Goal: Find contact information: Find contact information

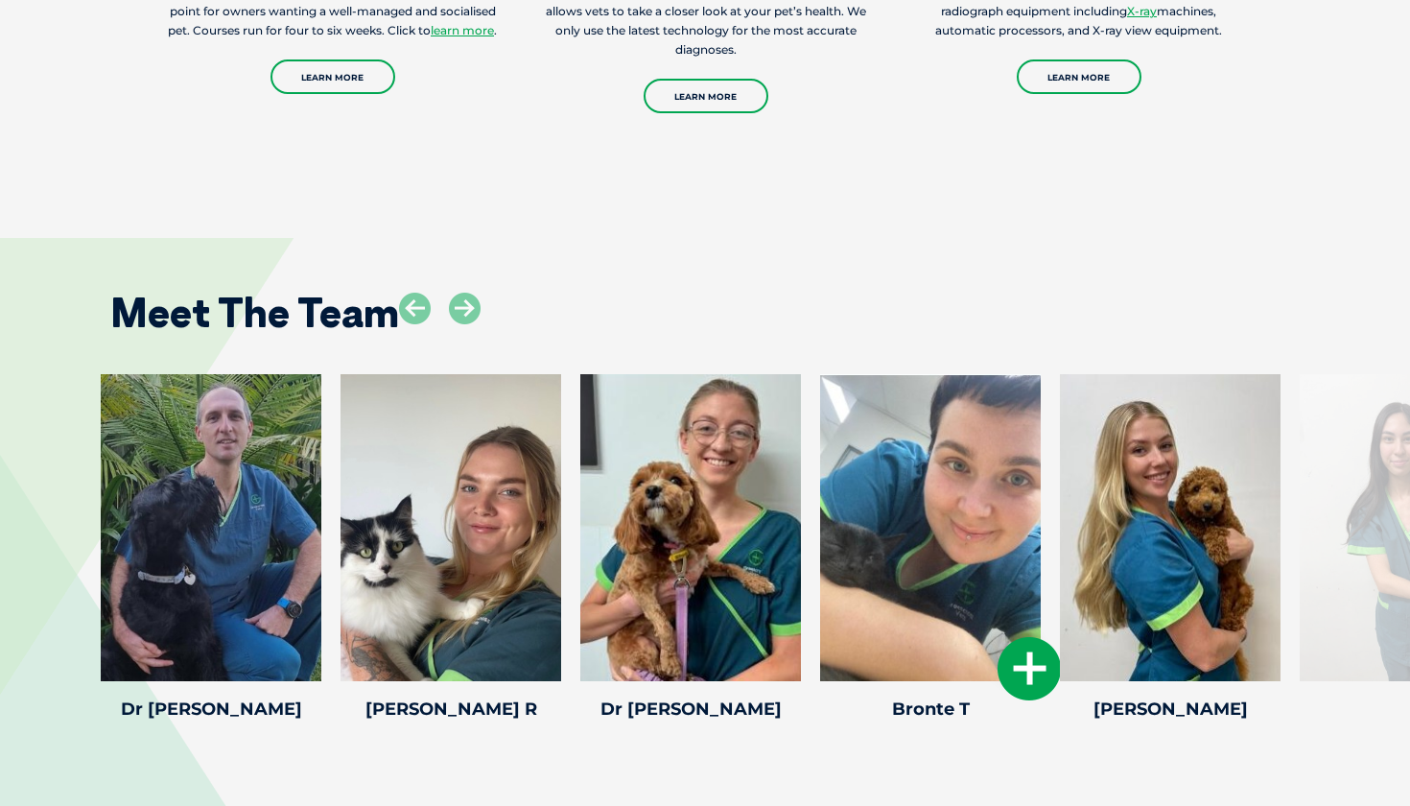
scroll to position [3471, 0]
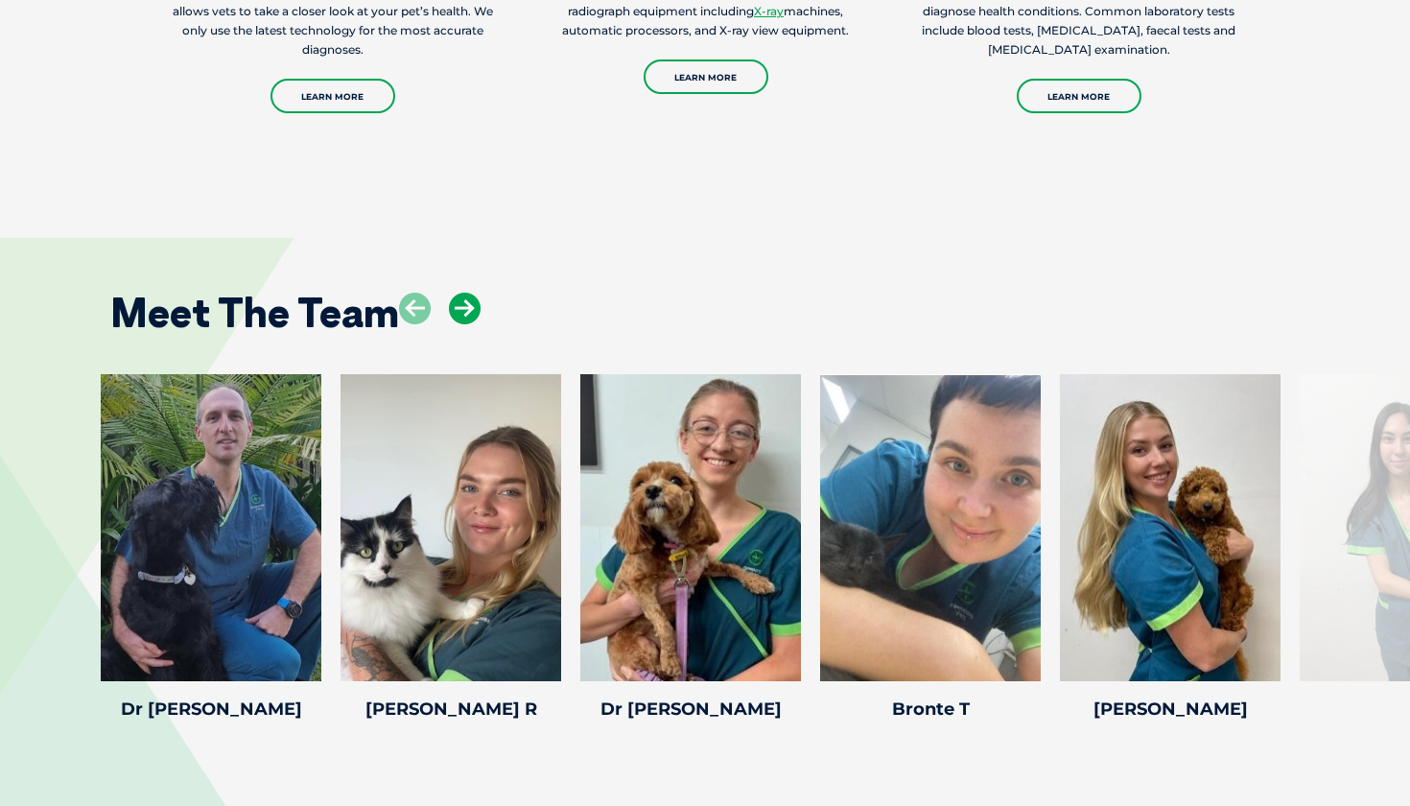
click at [461, 293] on icon at bounding box center [465, 309] width 32 height 32
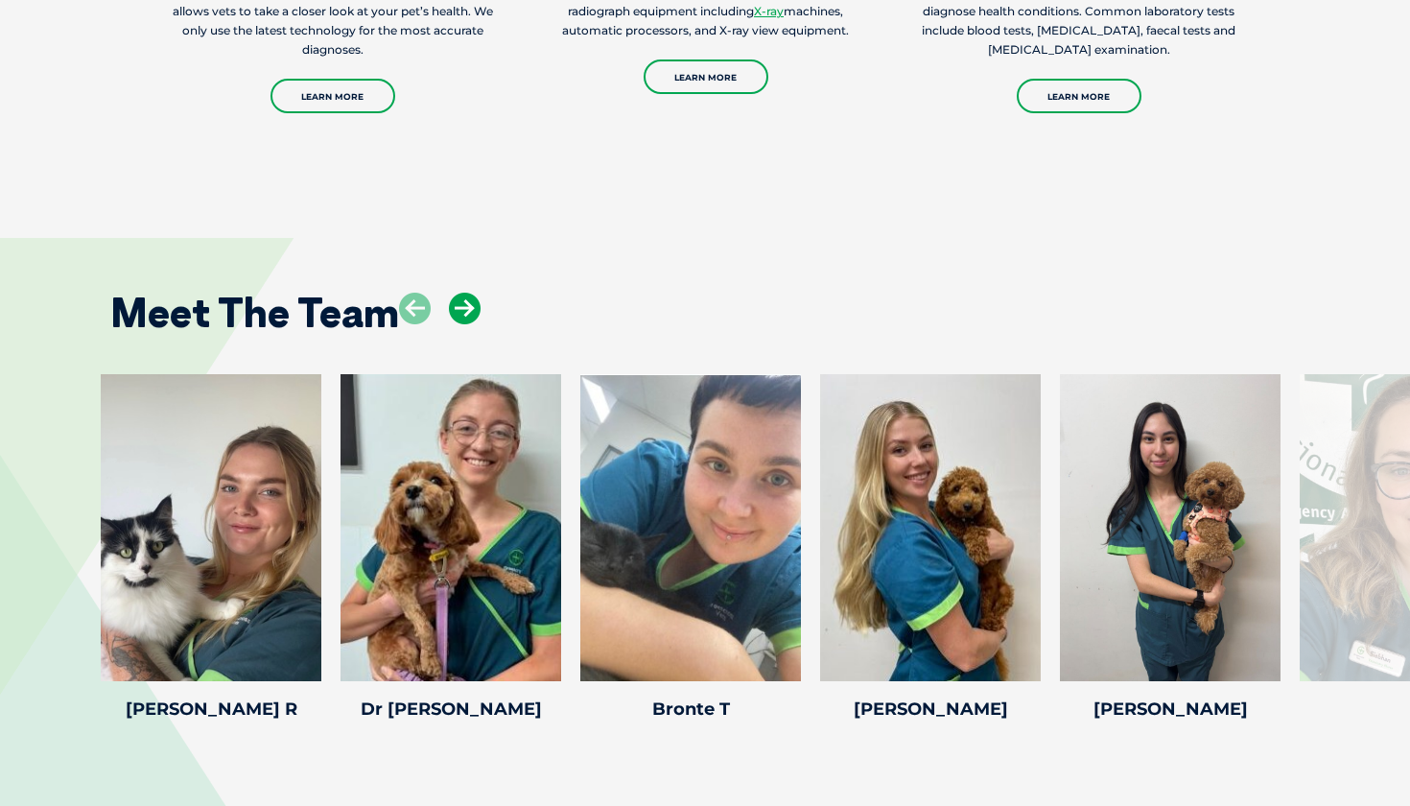
click at [461, 293] on icon at bounding box center [465, 309] width 32 height 32
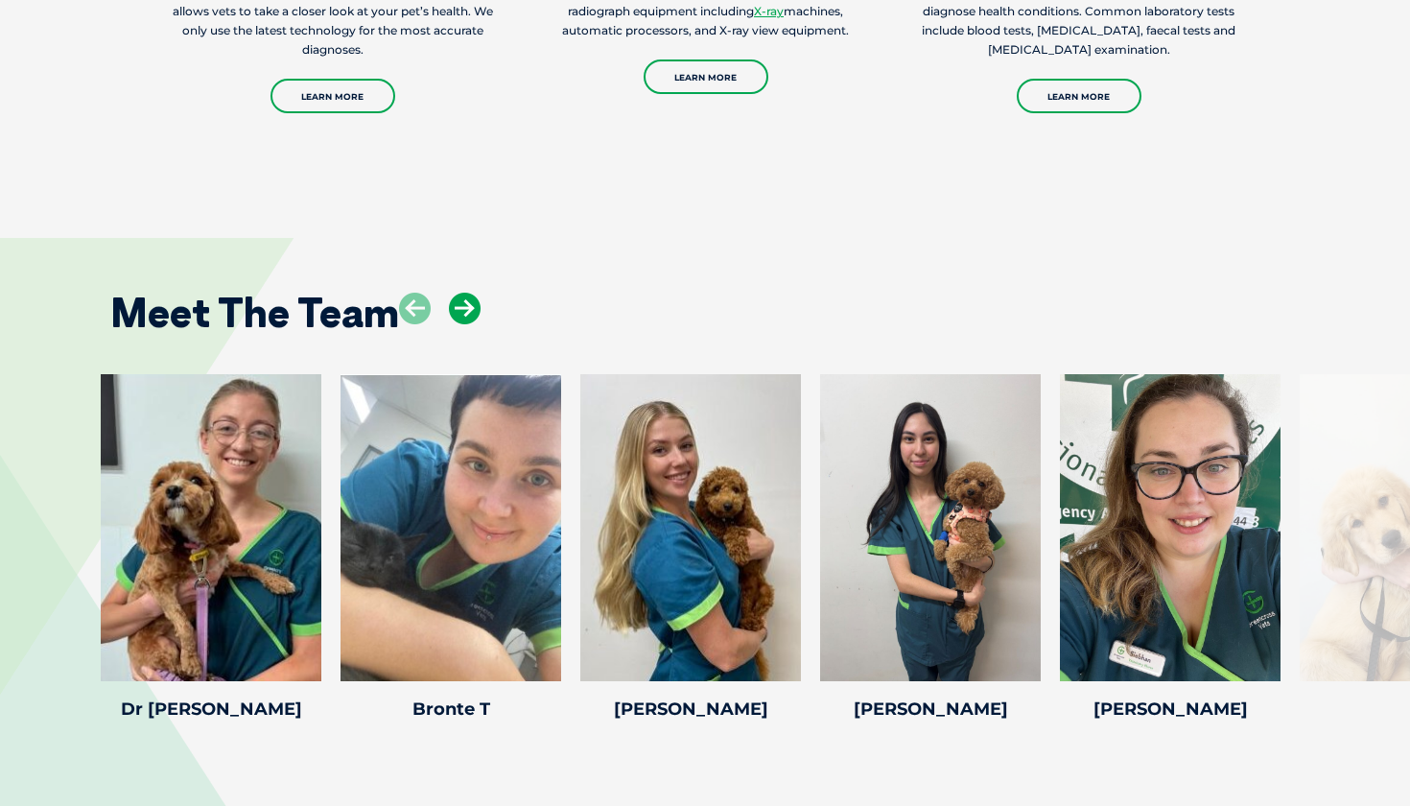
click at [461, 293] on icon at bounding box center [465, 309] width 32 height 32
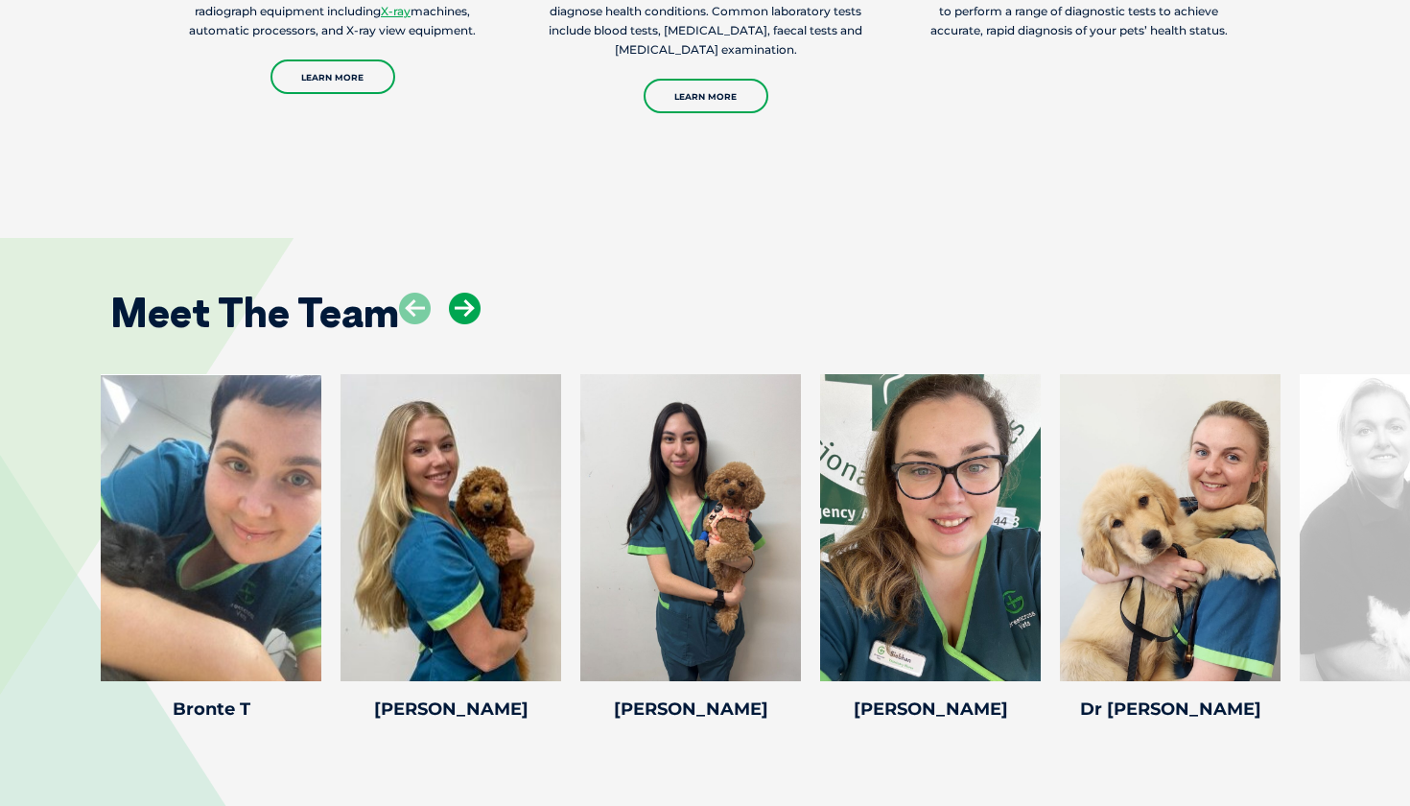
click at [461, 293] on icon at bounding box center [465, 309] width 32 height 32
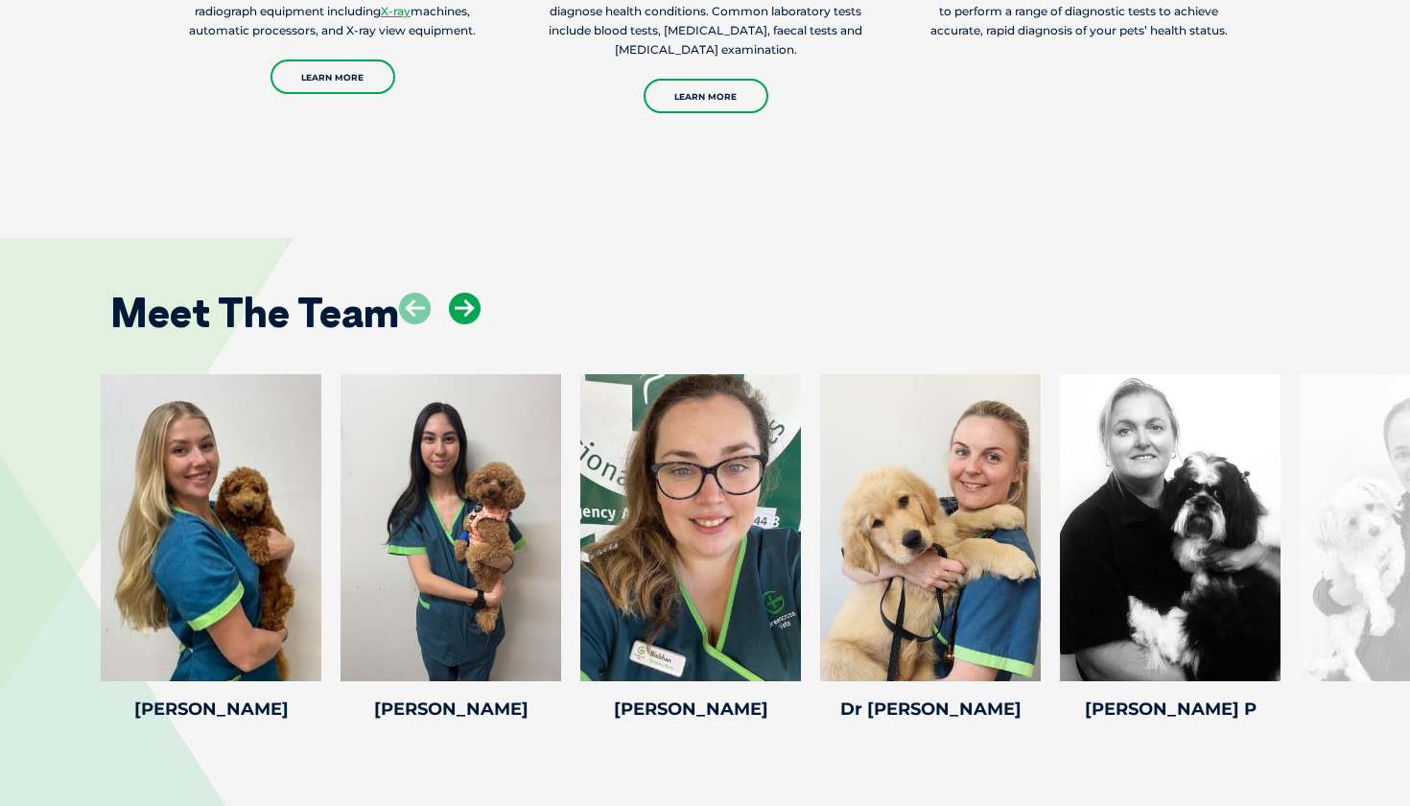
click at [461, 293] on icon at bounding box center [465, 309] width 32 height 32
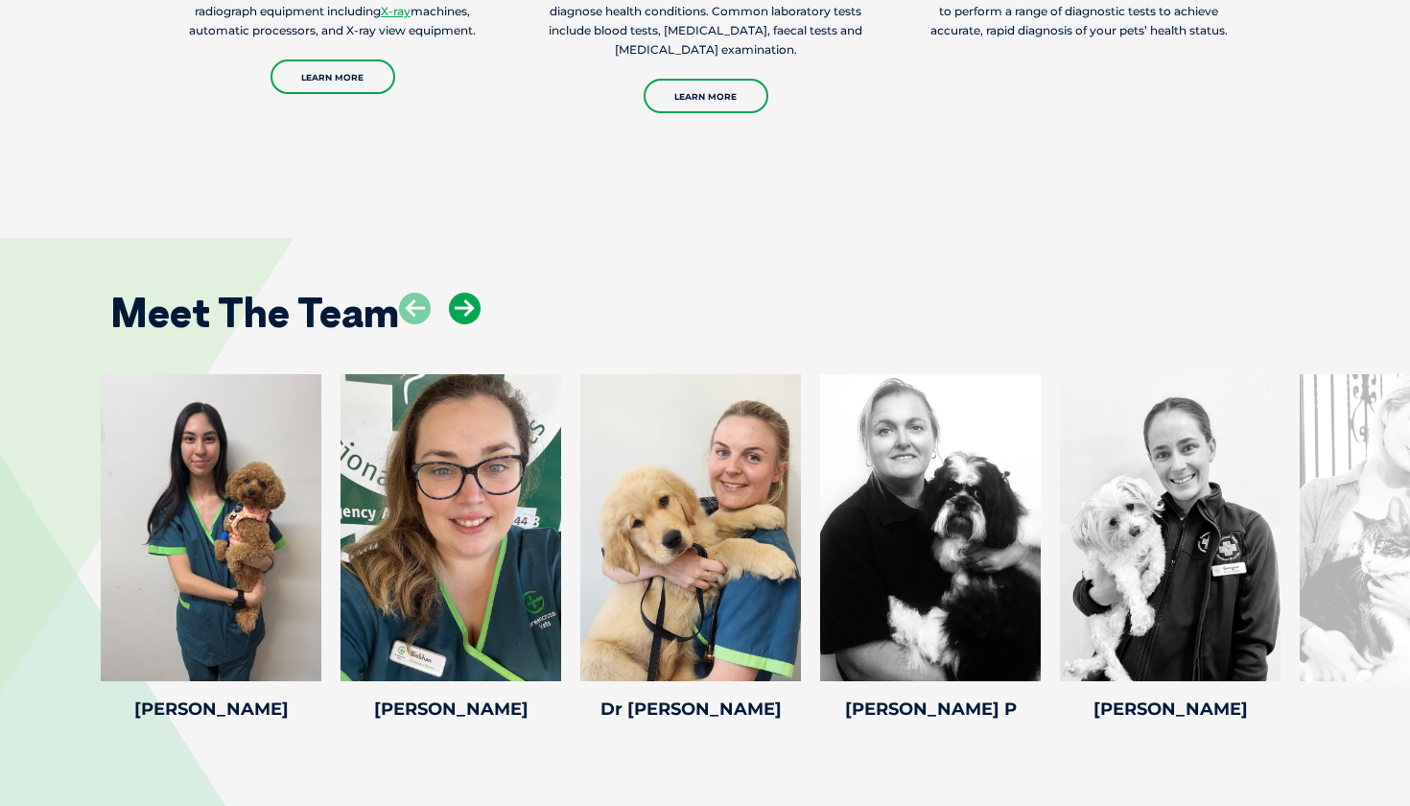
click at [461, 293] on icon at bounding box center [465, 309] width 32 height 32
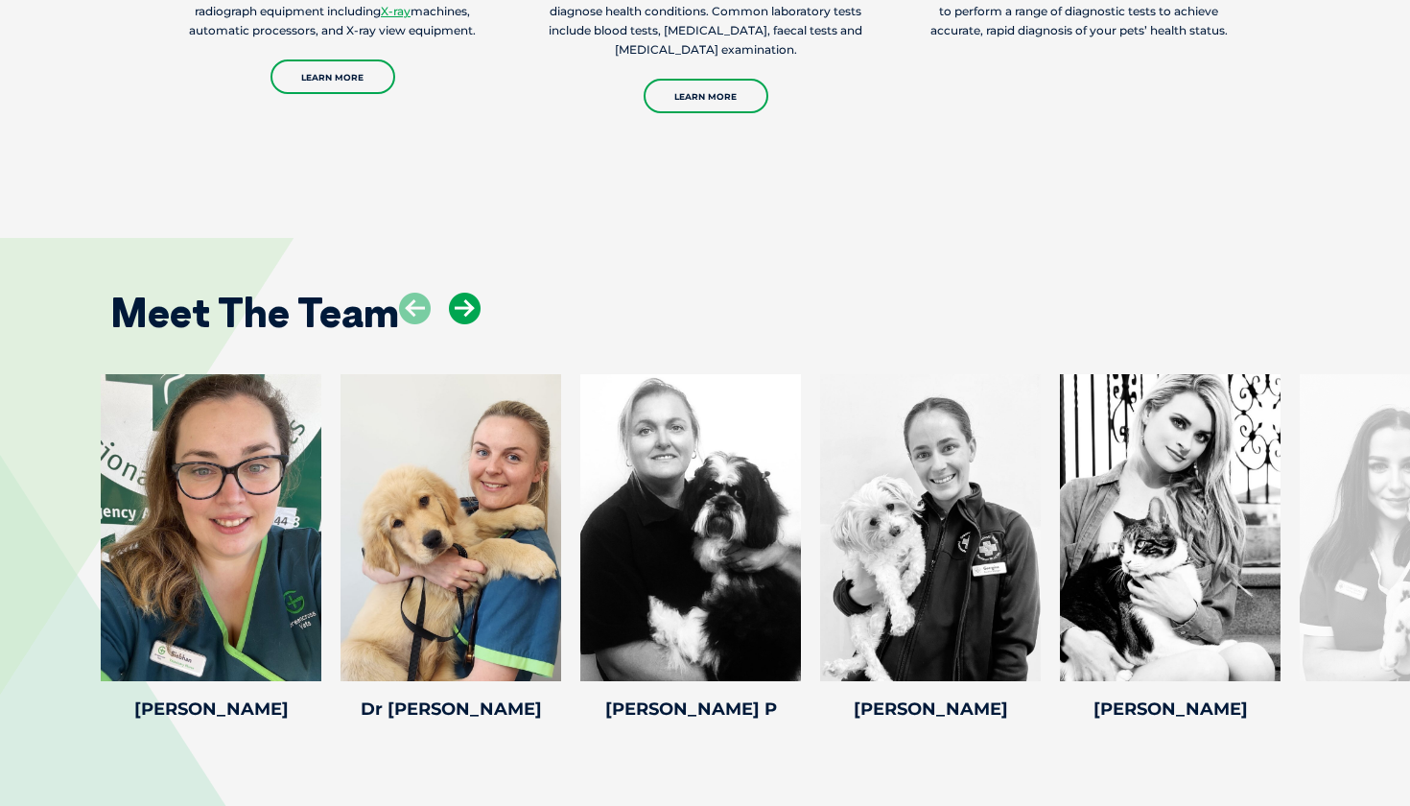
click at [461, 293] on icon at bounding box center [465, 309] width 32 height 32
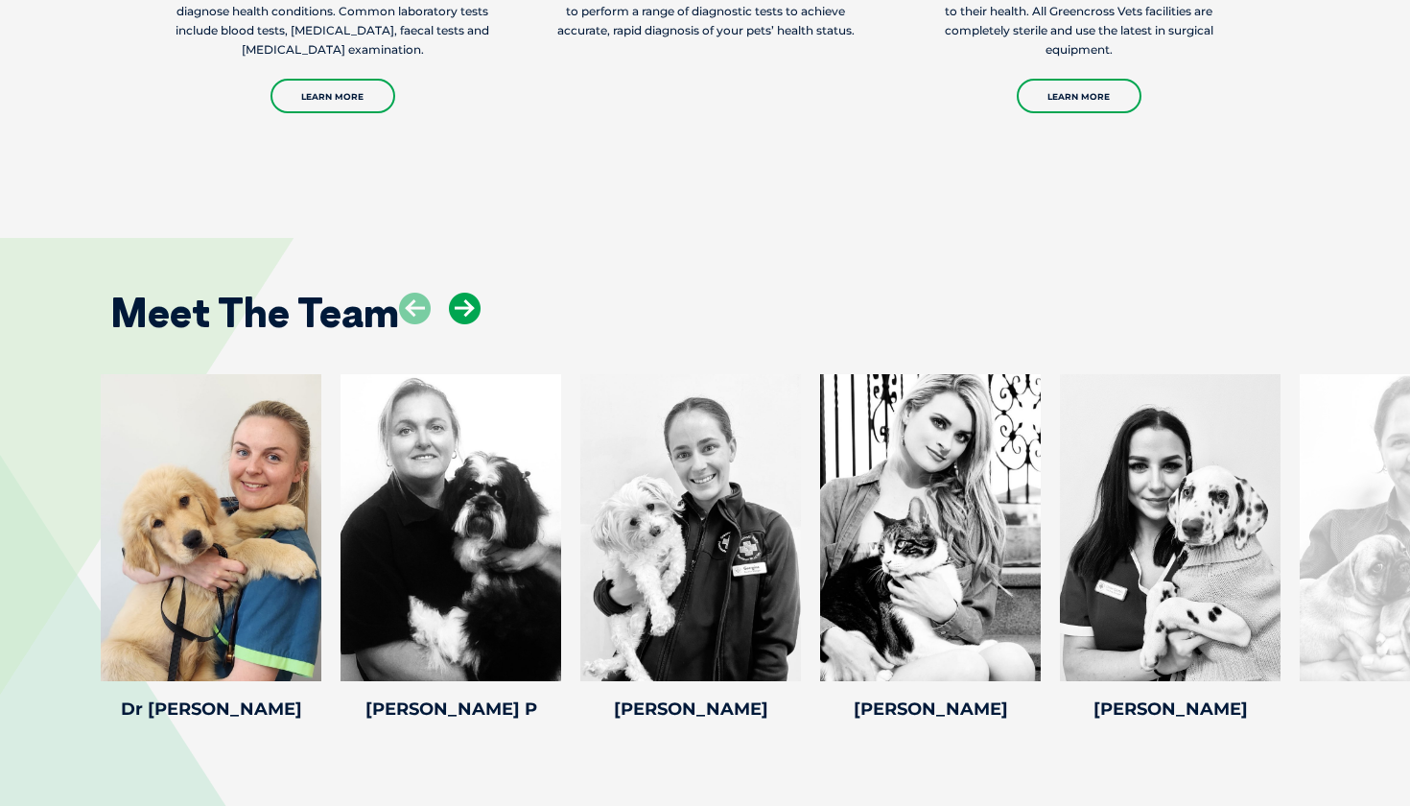
click at [461, 293] on icon at bounding box center [465, 309] width 32 height 32
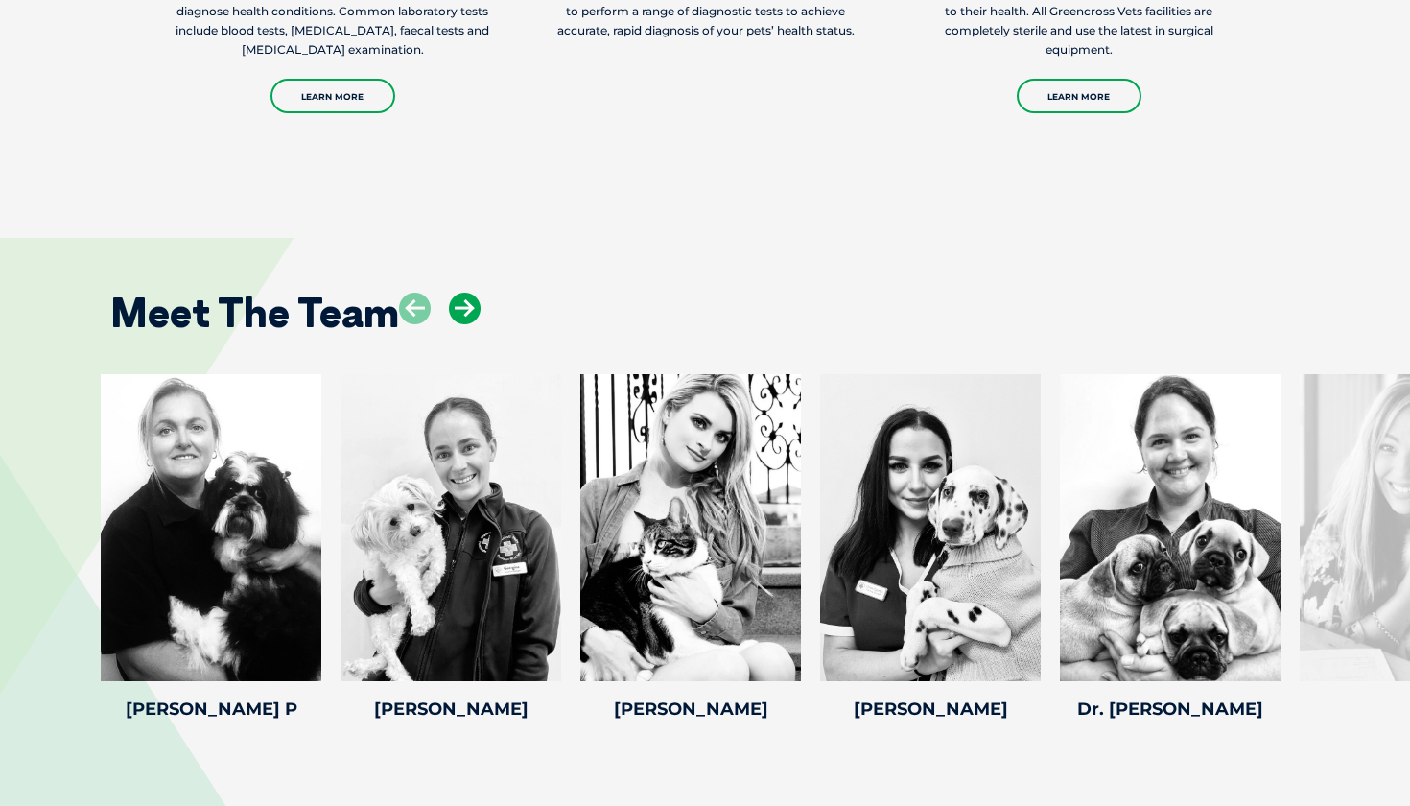
click at [461, 293] on icon at bounding box center [465, 309] width 32 height 32
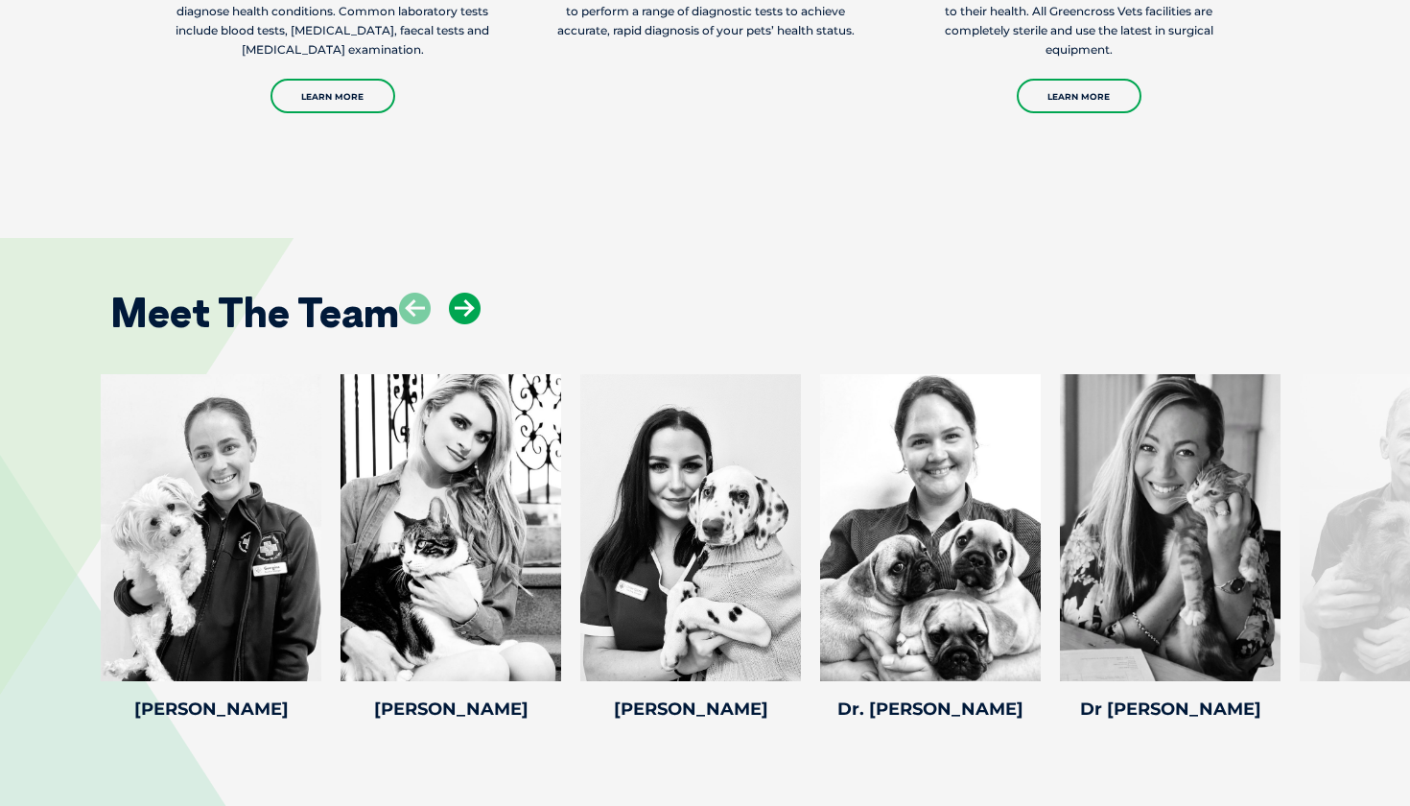
click at [461, 293] on icon at bounding box center [465, 309] width 32 height 32
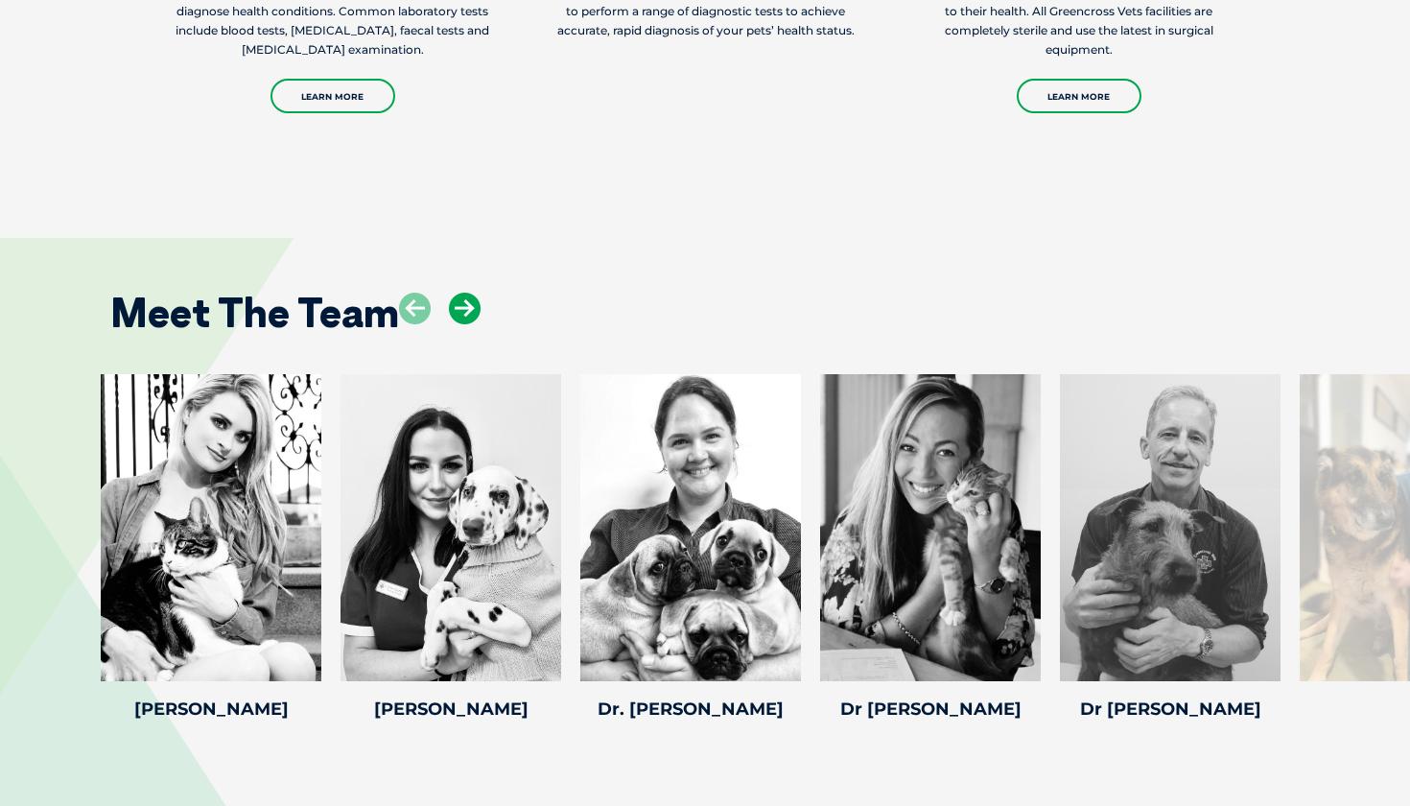
click at [461, 293] on icon at bounding box center [465, 309] width 32 height 32
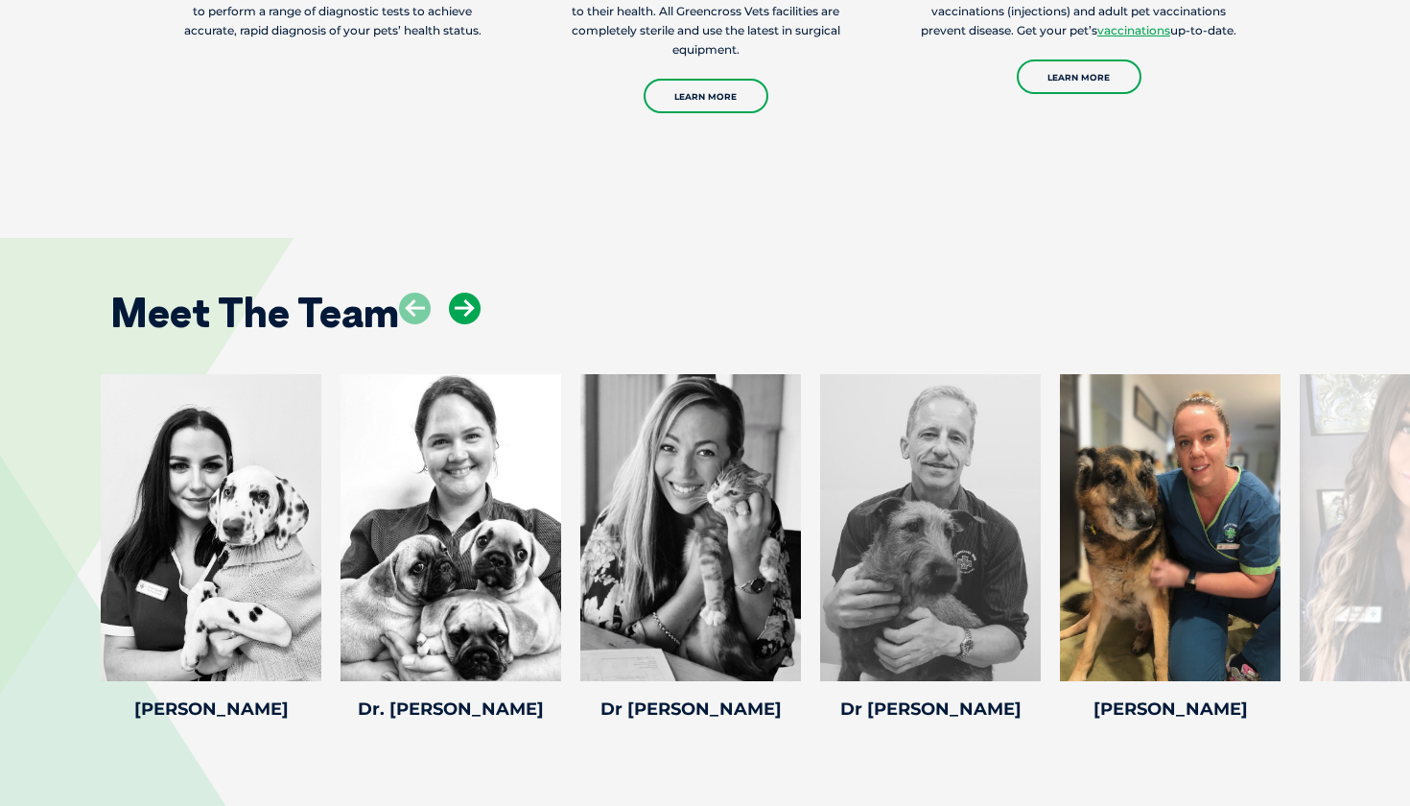
click at [461, 293] on icon at bounding box center [465, 309] width 32 height 32
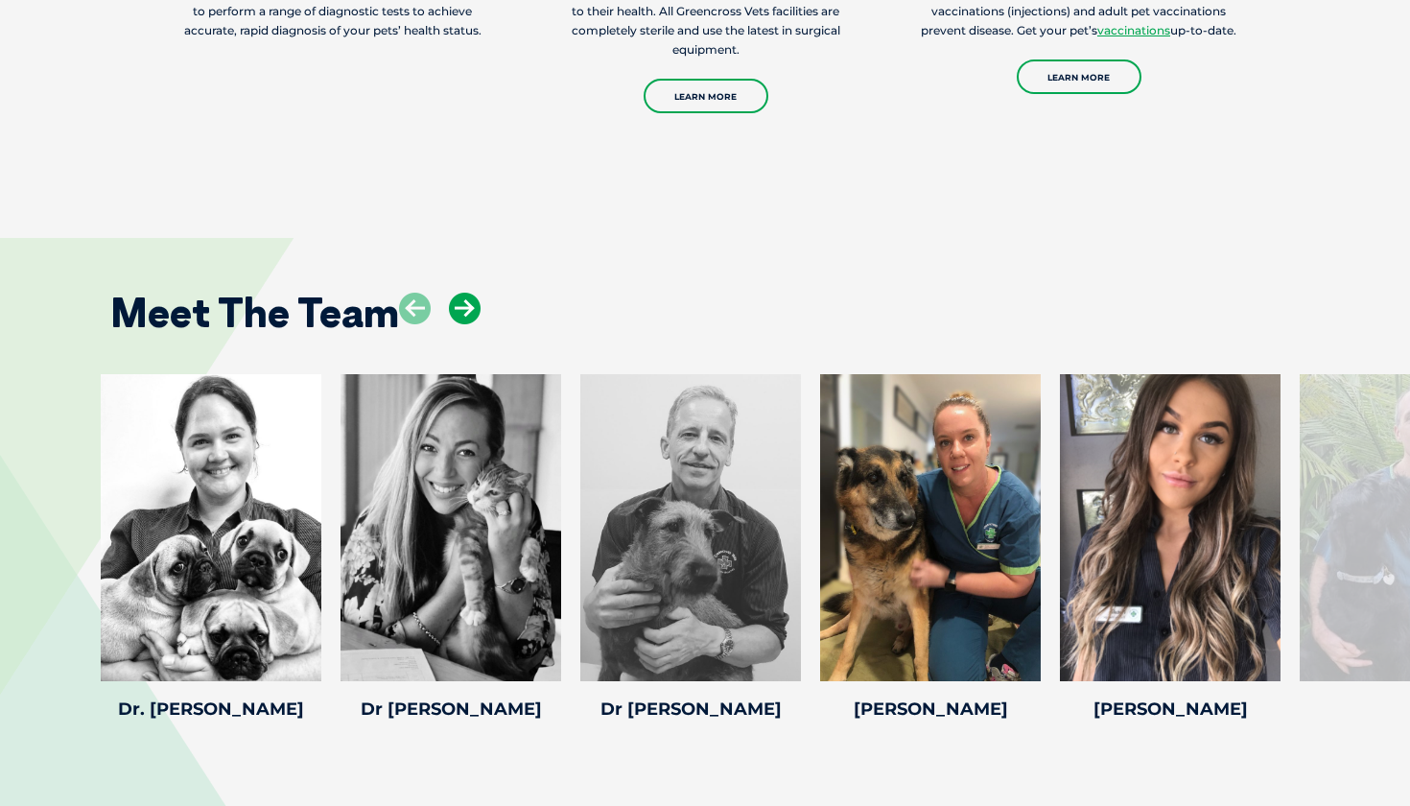
click at [461, 293] on icon at bounding box center [465, 309] width 32 height 32
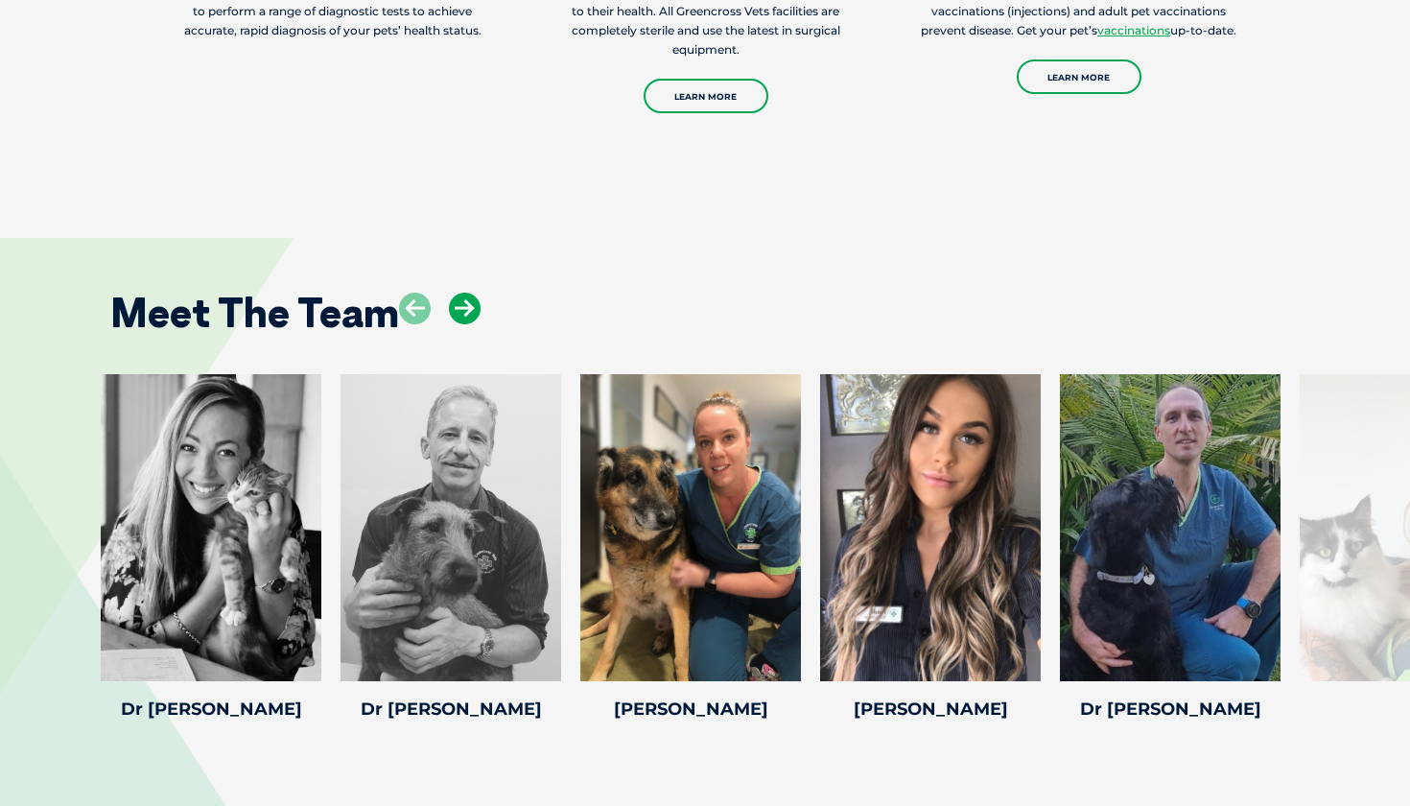
click at [461, 293] on icon at bounding box center [465, 309] width 32 height 32
click at [468, 293] on icon at bounding box center [465, 309] width 32 height 32
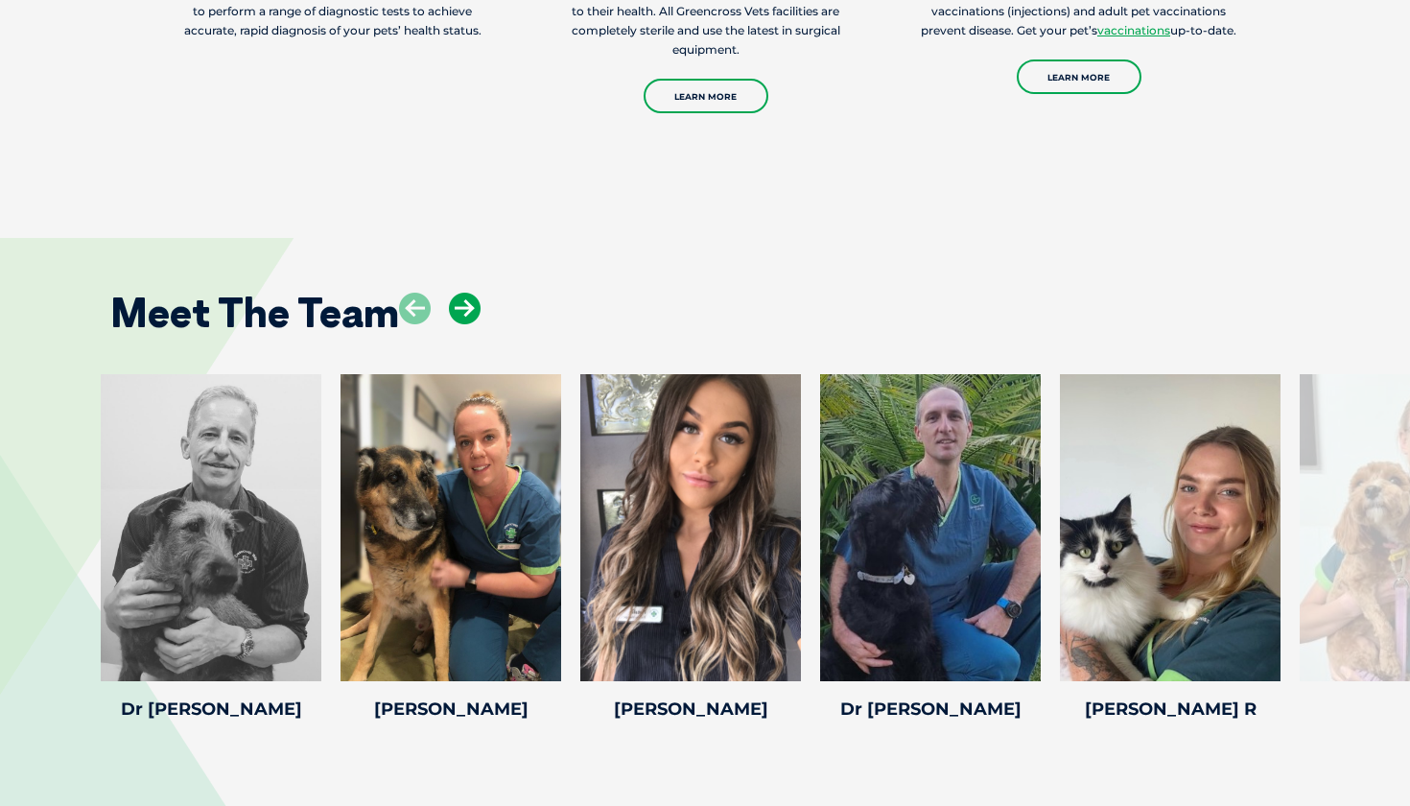
click at [468, 293] on icon at bounding box center [465, 309] width 32 height 32
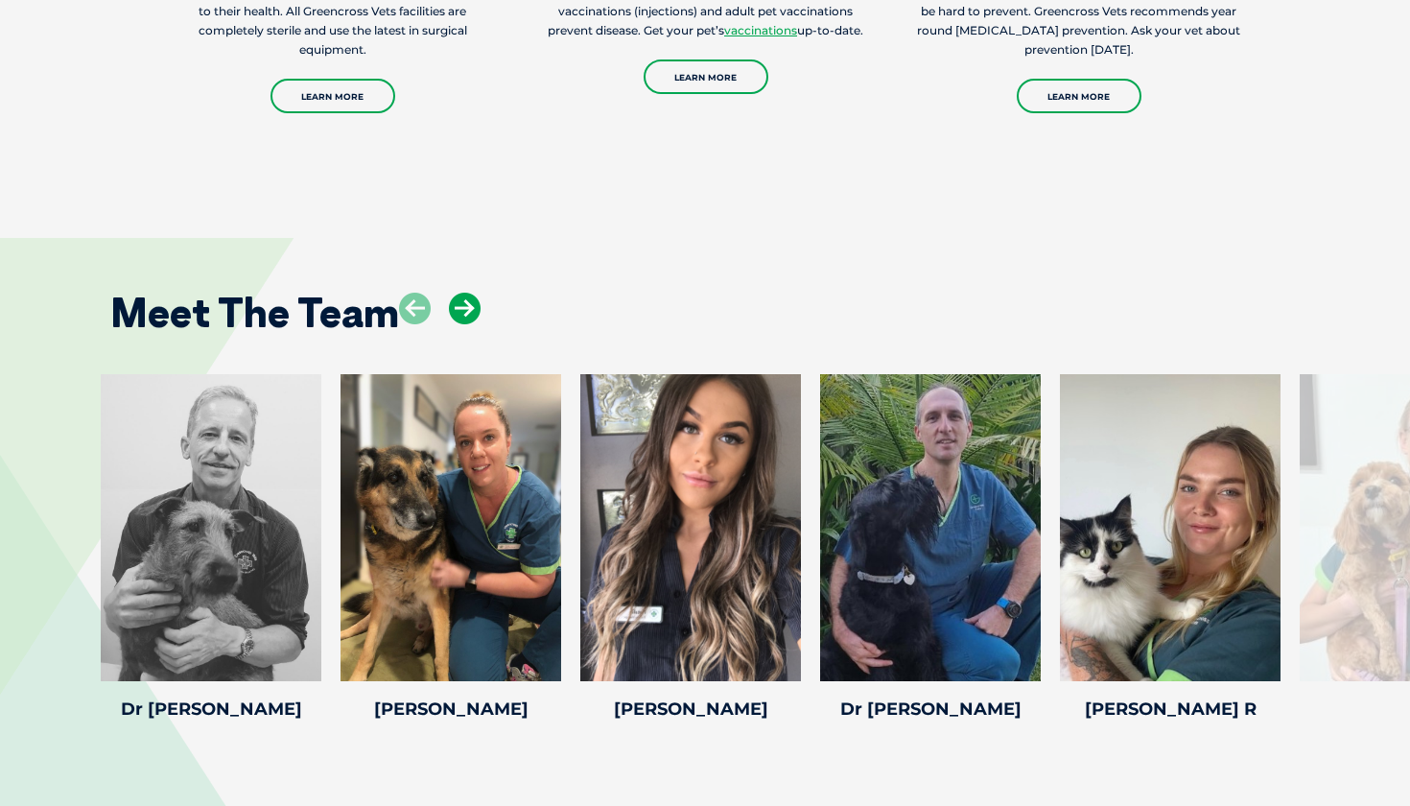
click at [468, 293] on icon at bounding box center [465, 309] width 32 height 32
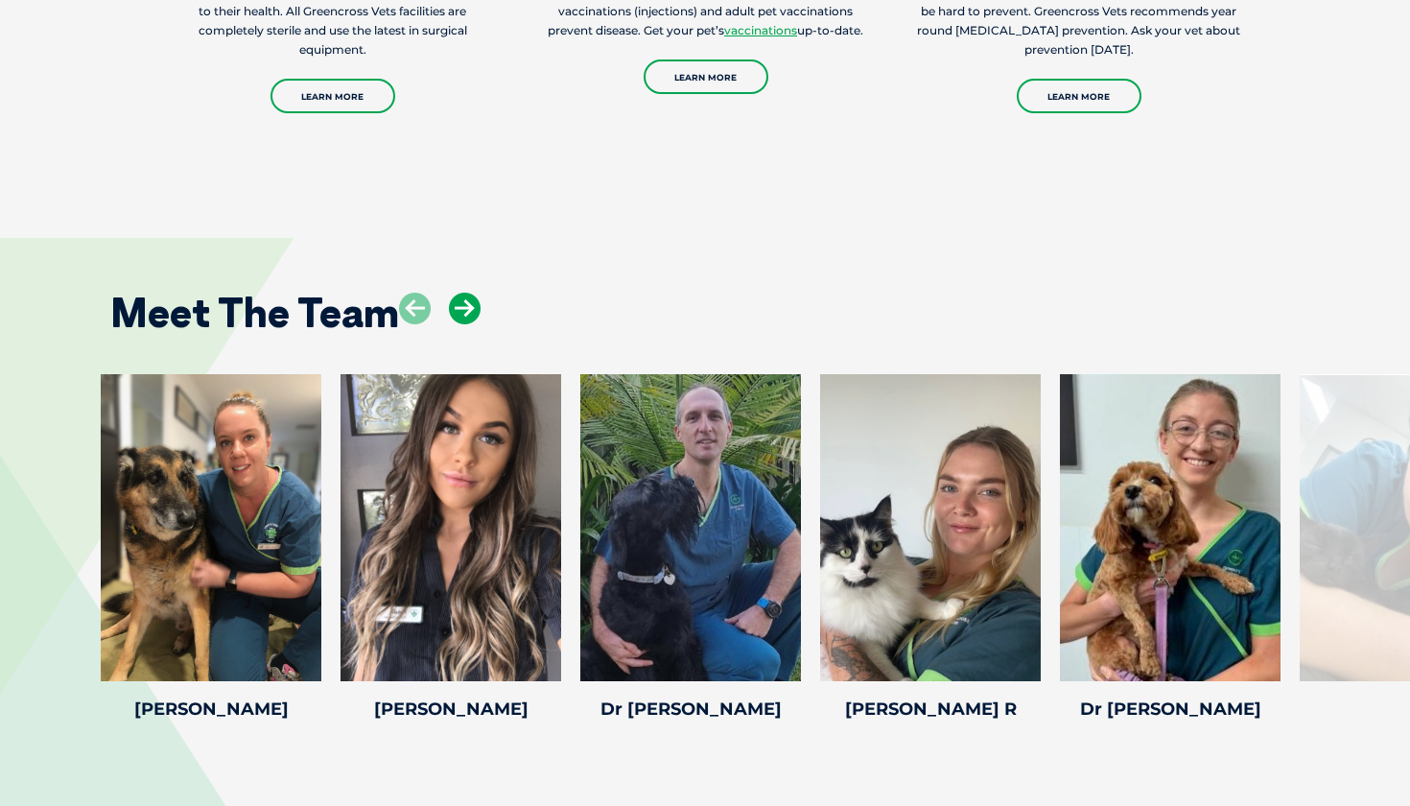
click at [468, 293] on icon at bounding box center [465, 309] width 32 height 32
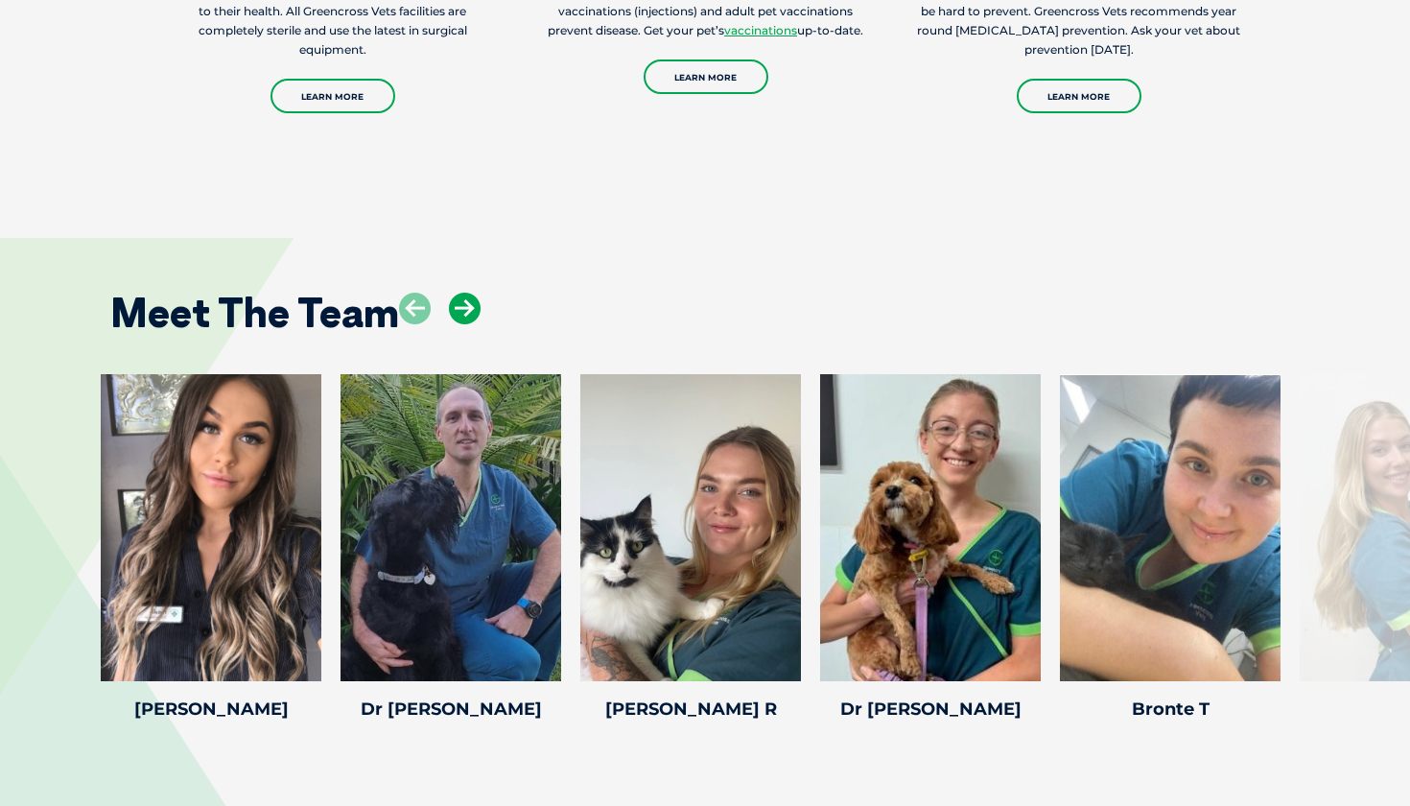
click at [468, 293] on icon at bounding box center [465, 309] width 32 height 32
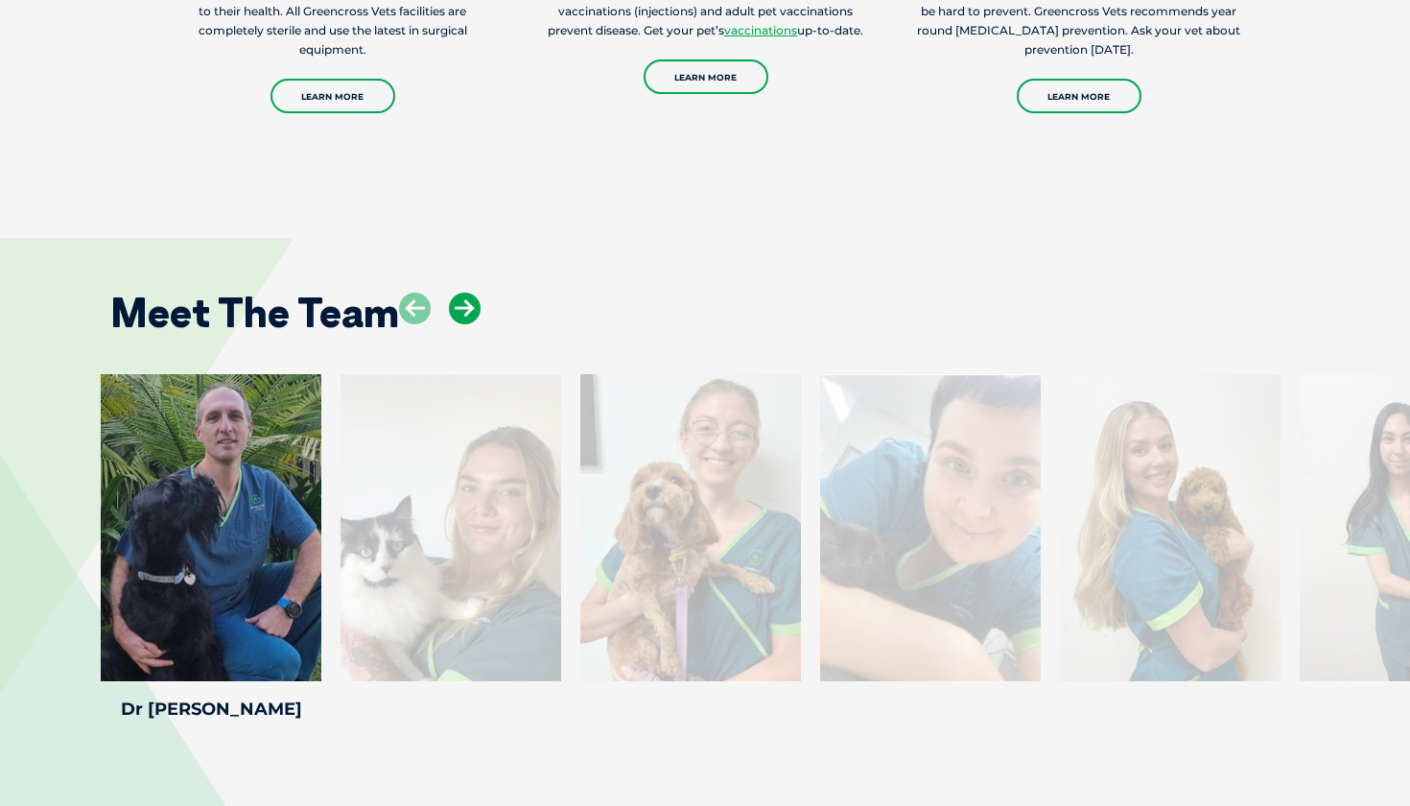
click at [468, 293] on icon at bounding box center [465, 309] width 32 height 32
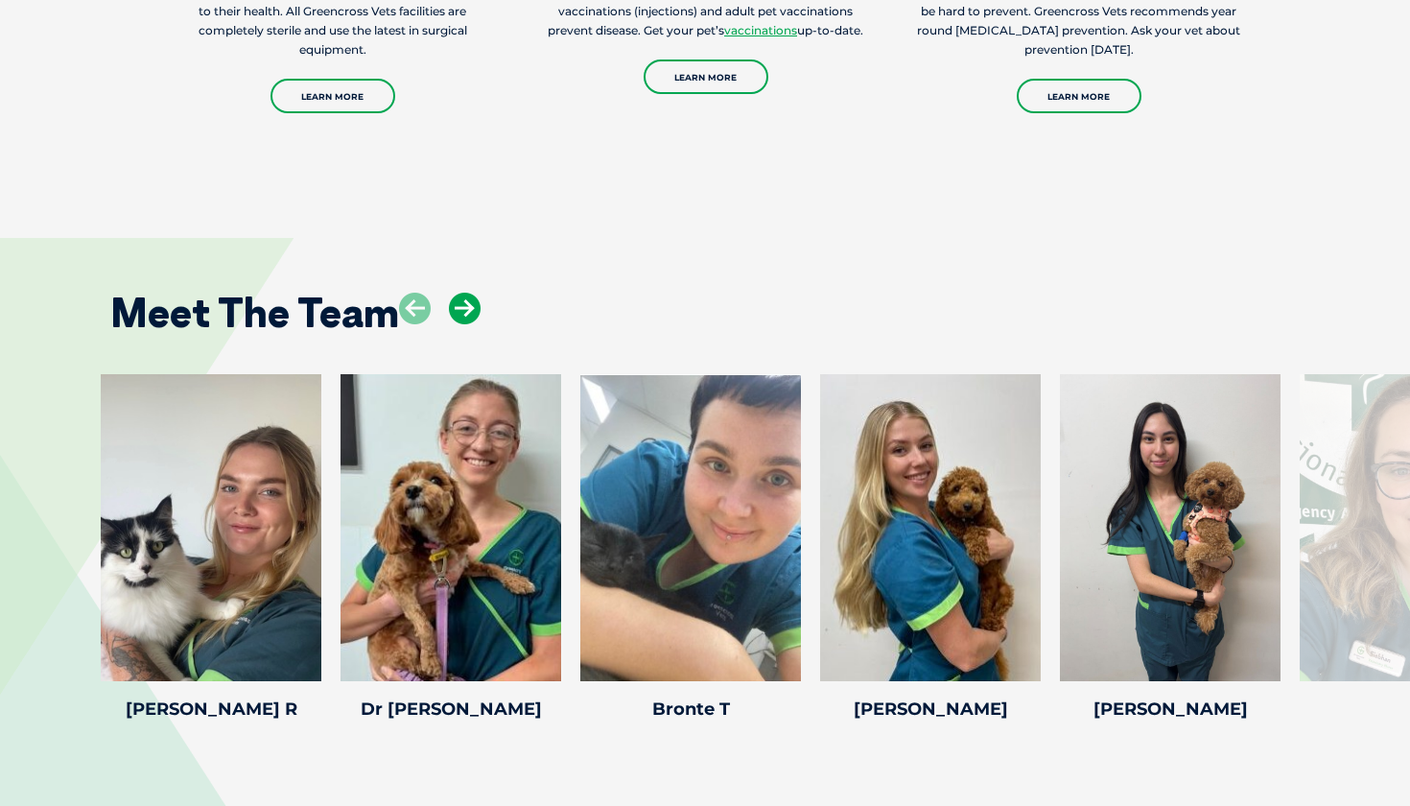
click at [468, 293] on icon at bounding box center [465, 309] width 32 height 32
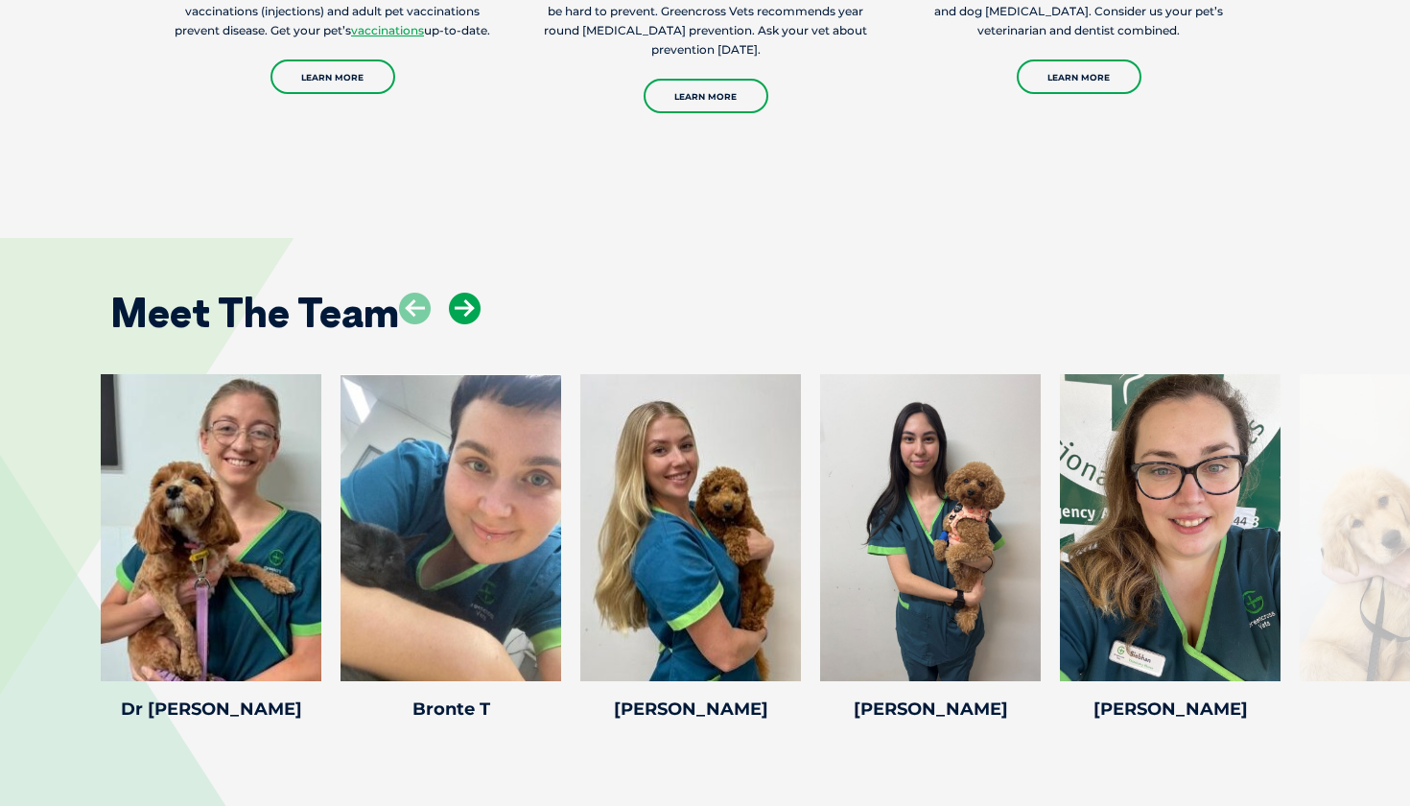
click at [468, 293] on icon at bounding box center [465, 309] width 32 height 32
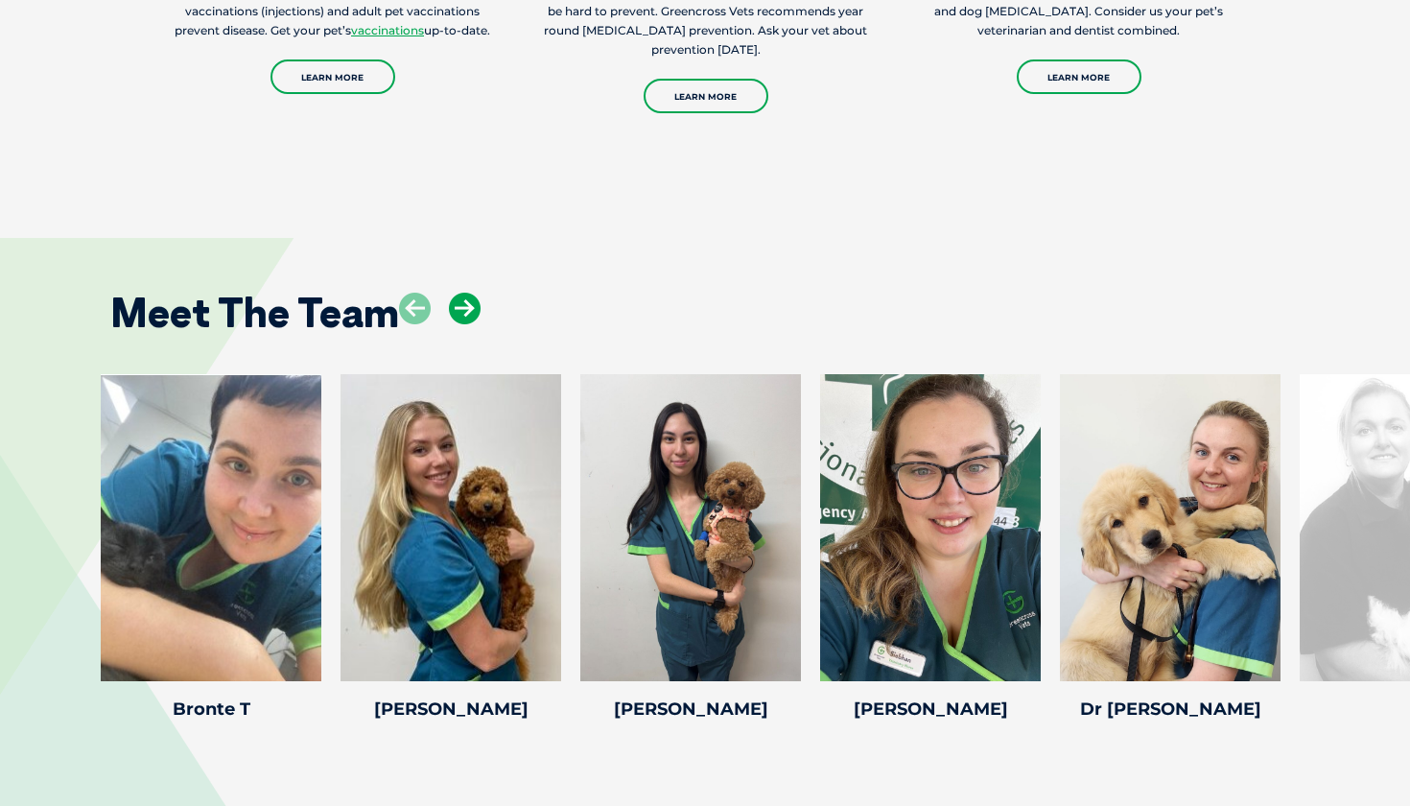
click at [468, 293] on icon at bounding box center [465, 309] width 32 height 32
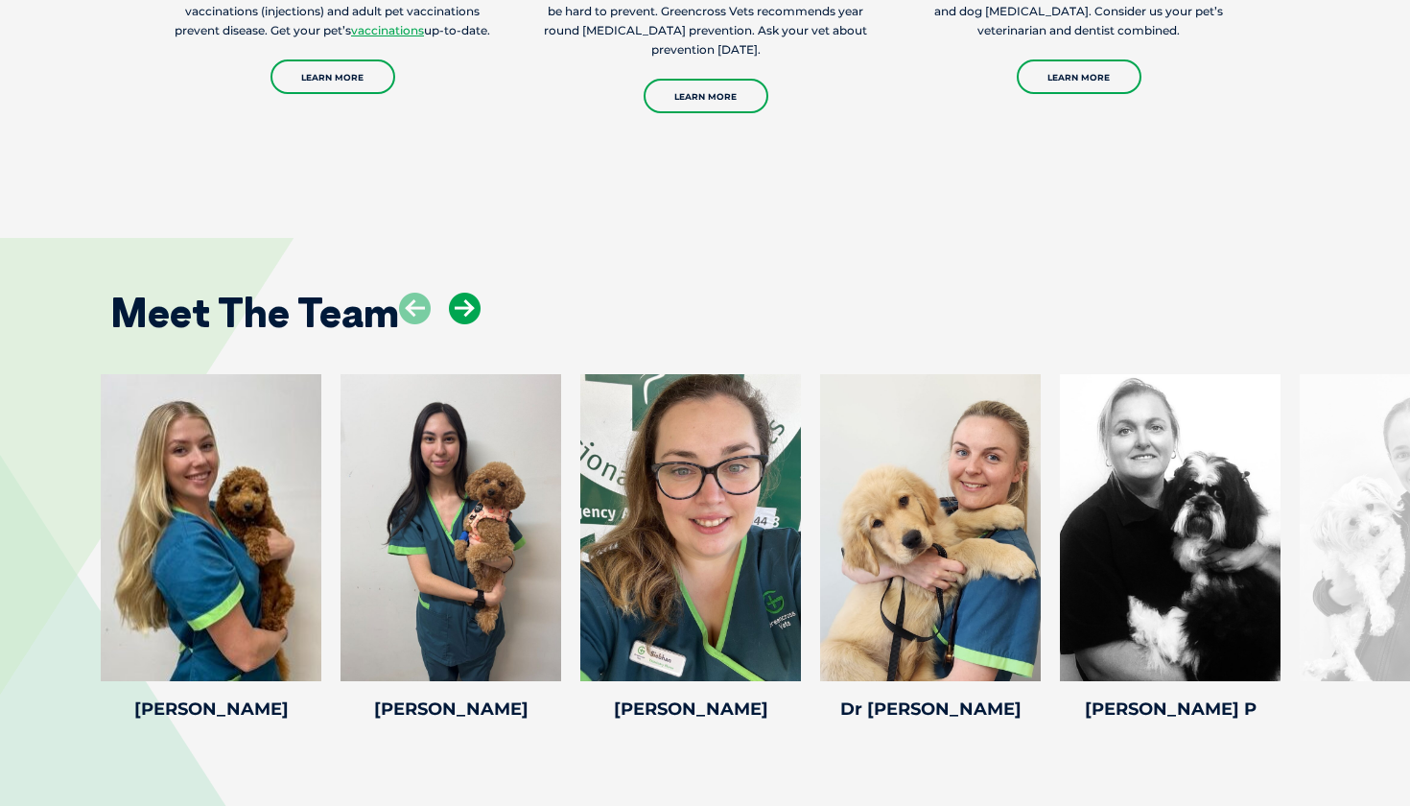
click at [468, 293] on icon at bounding box center [465, 309] width 32 height 32
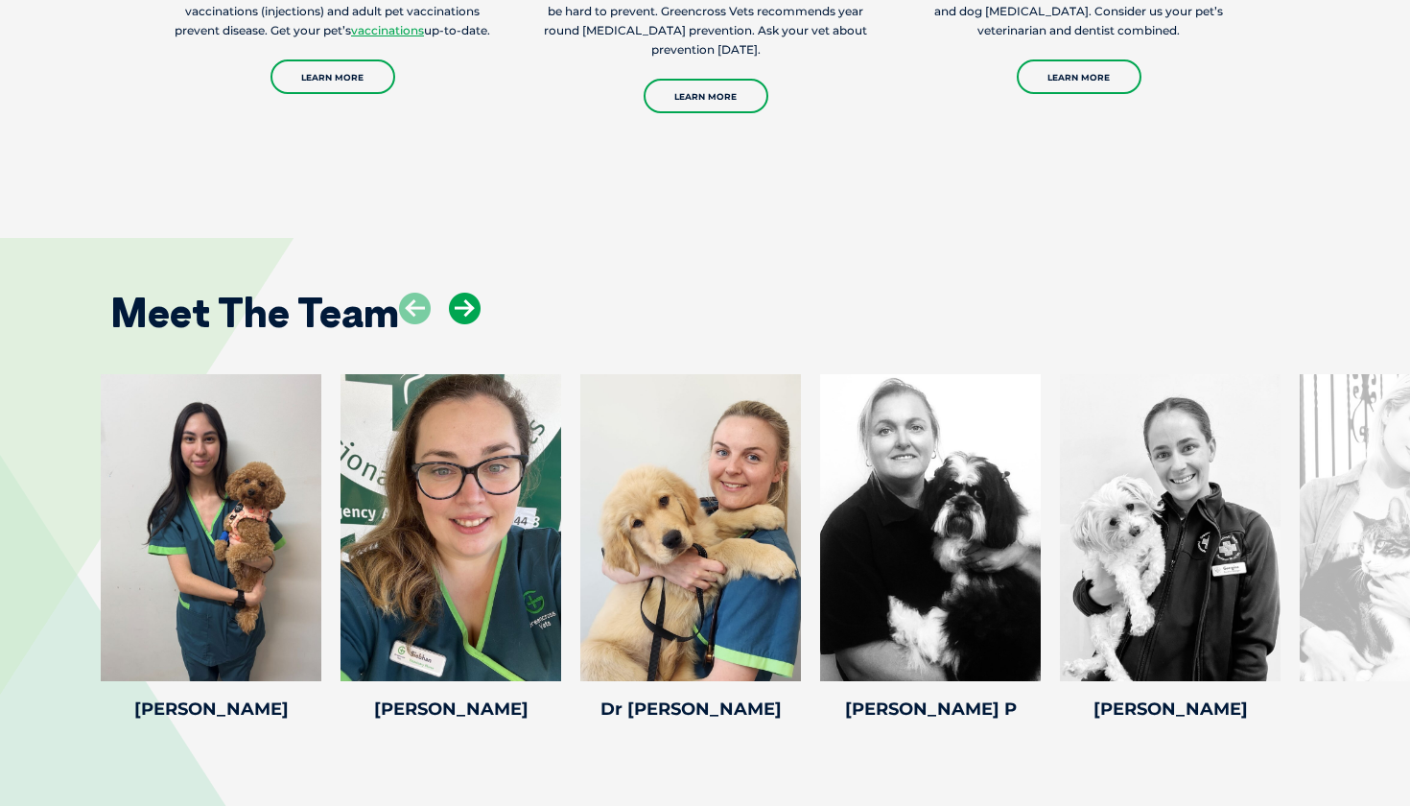
click at [468, 293] on icon at bounding box center [465, 309] width 32 height 32
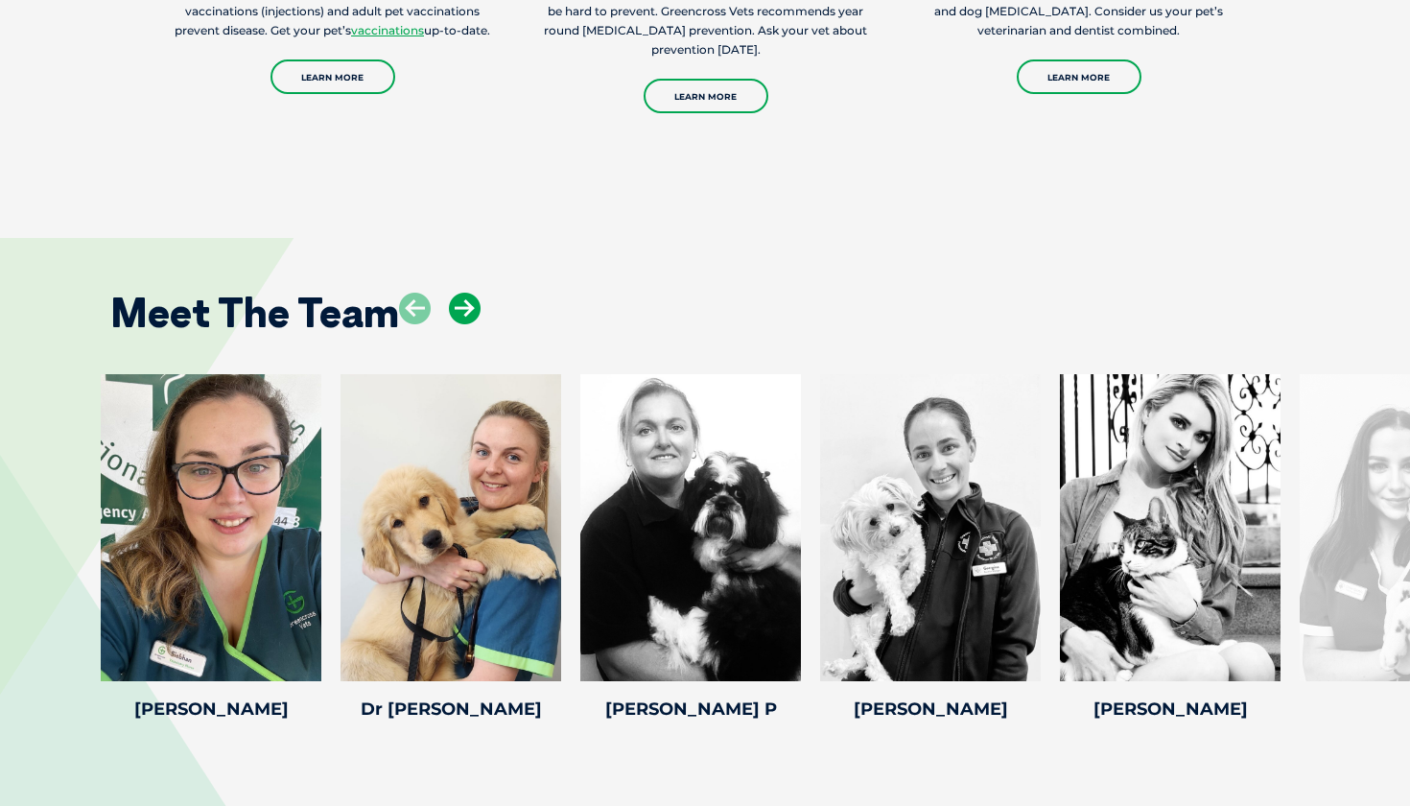
click at [468, 293] on icon at bounding box center [465, 309] width 32 height 32
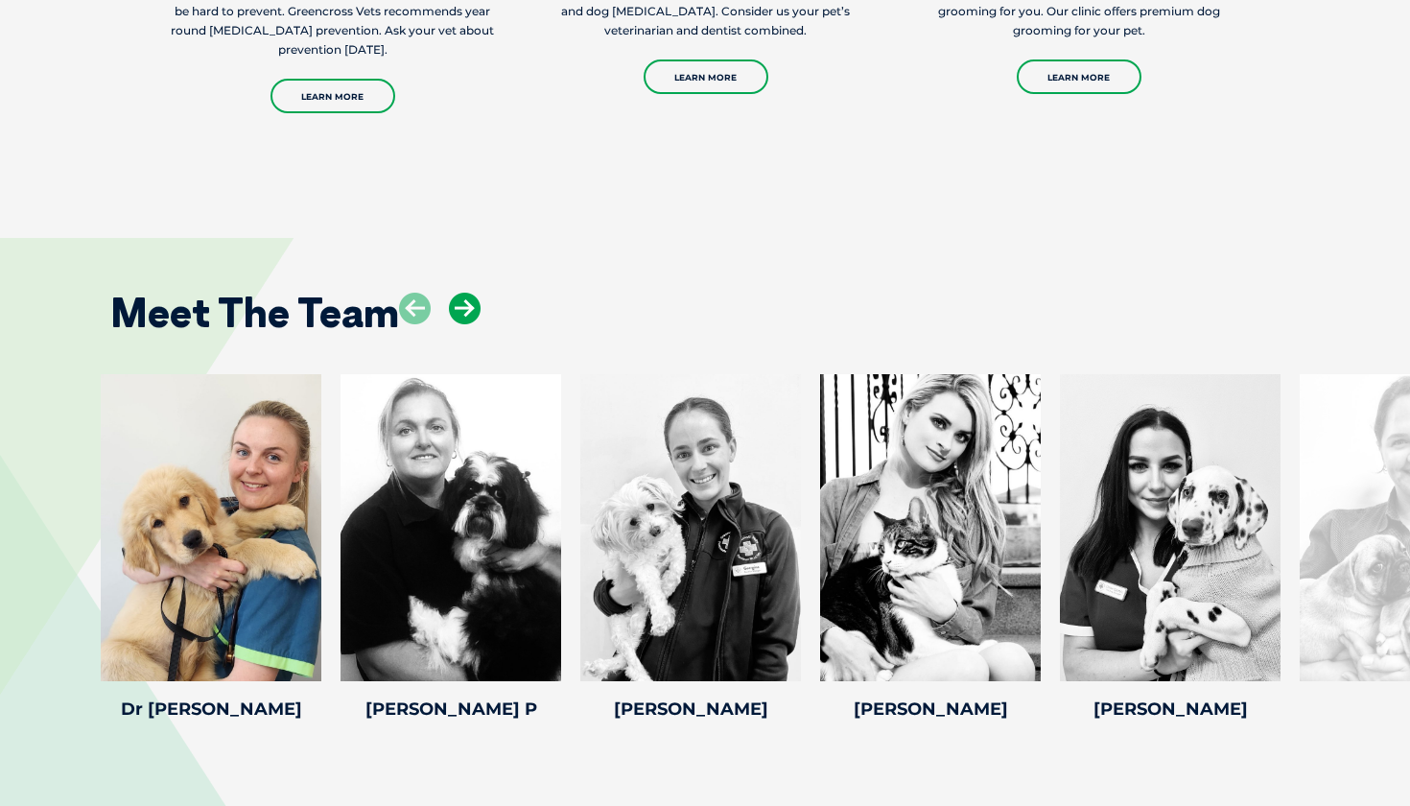
click at [468, 293] on icon at bounding box center [465, 309] width 32 height 32
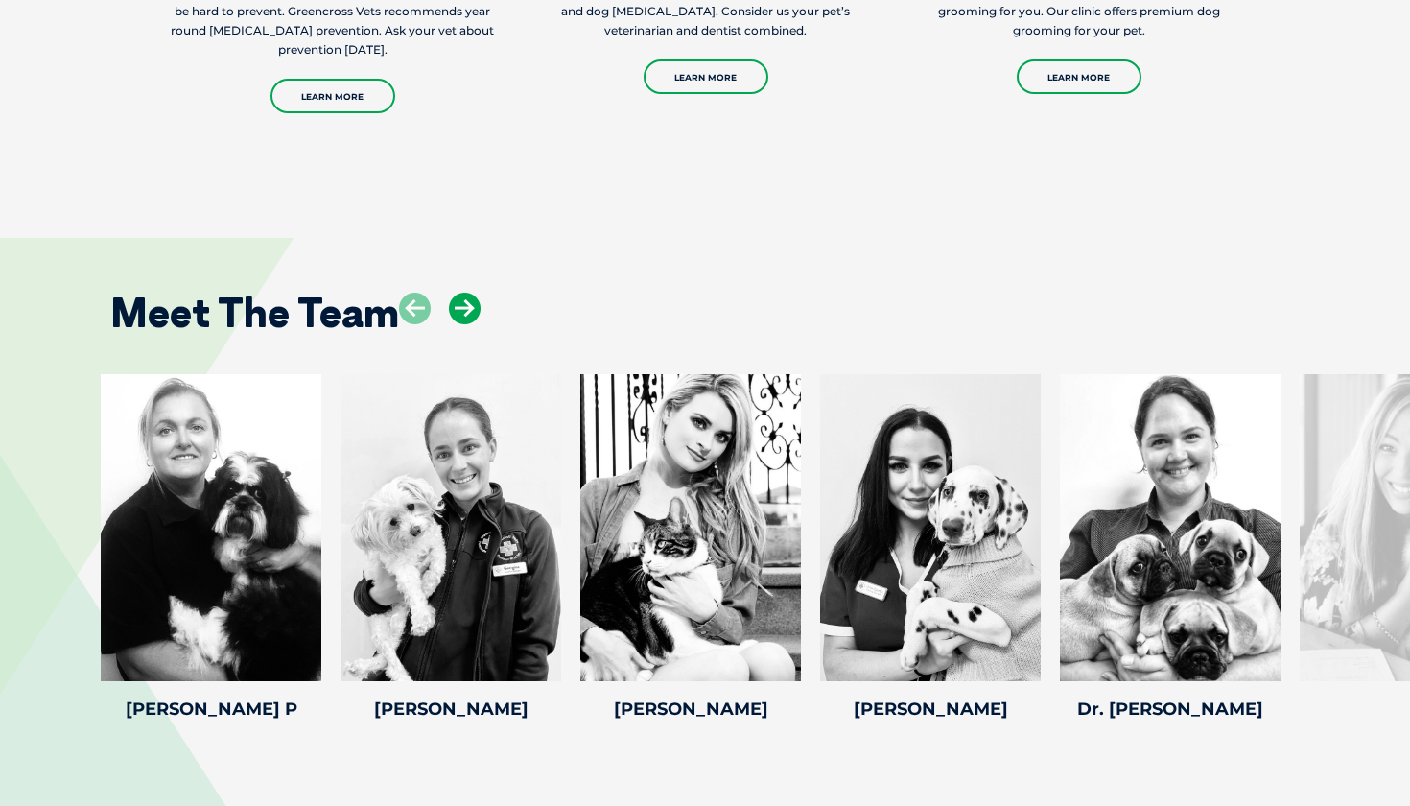
click at [468, 293] on icon at bounding box center [465, 309] width 32 height 32
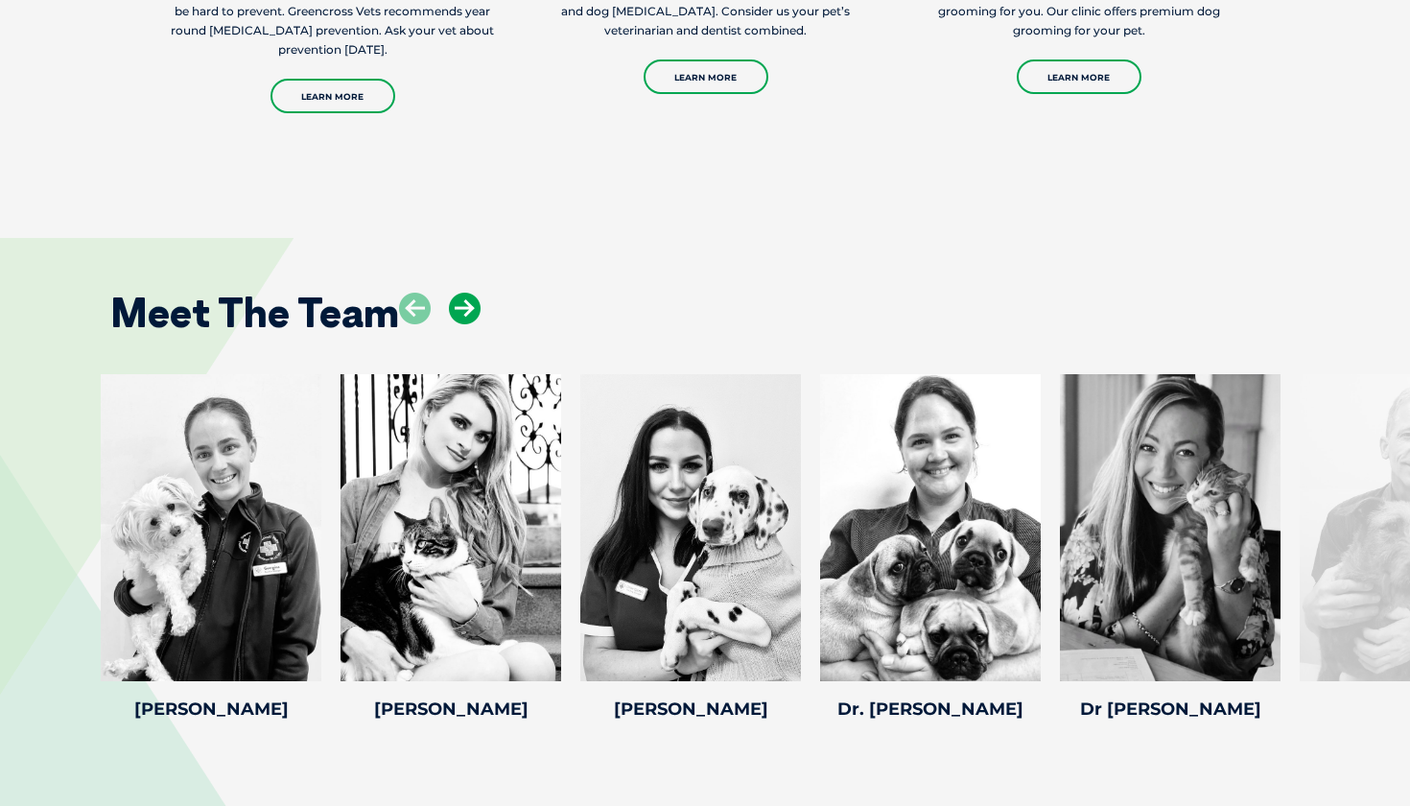
click at [468, 293] on icon at bounding box center [465, 309] width 32 height 32
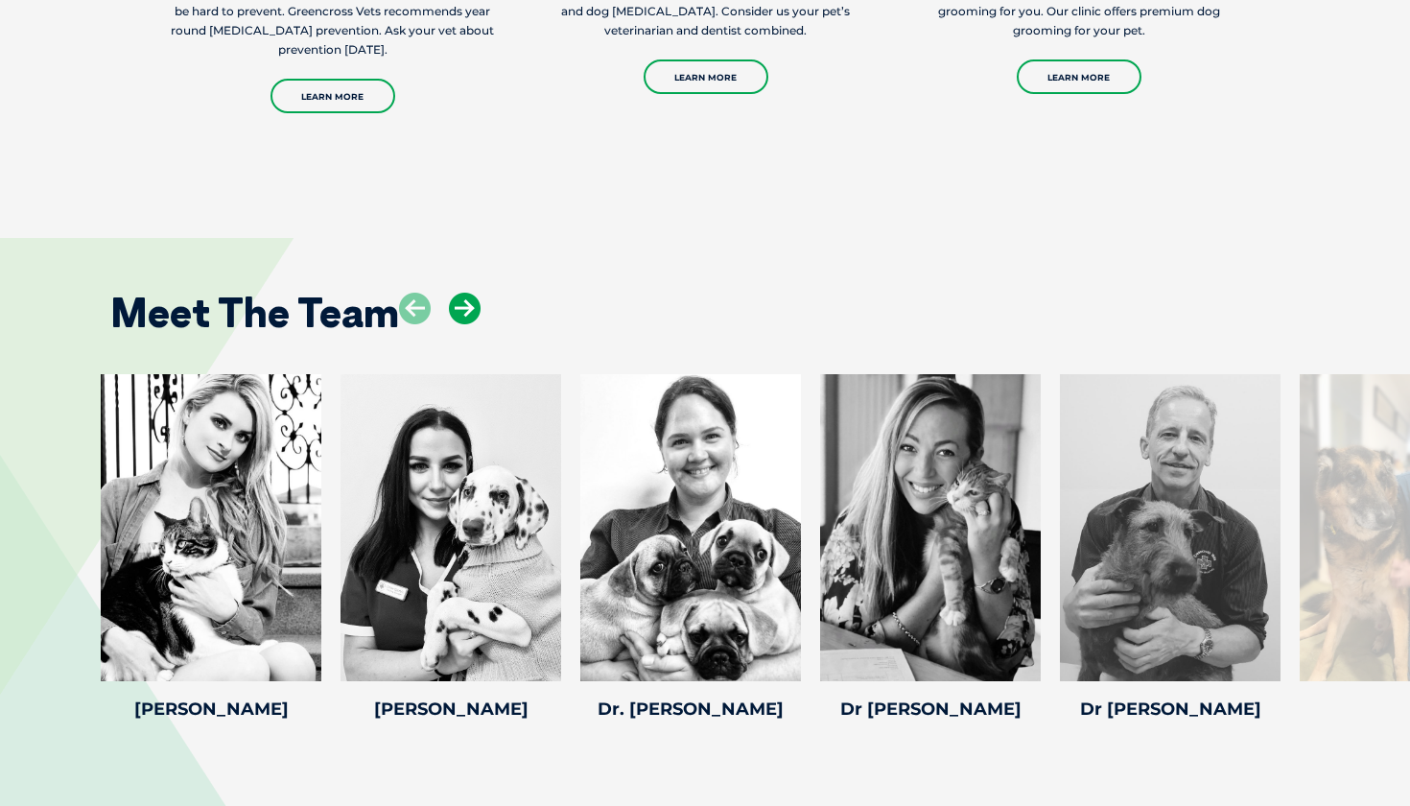
click at [468, 293] on icon at bounding box center [465, 309] width 32 height 32
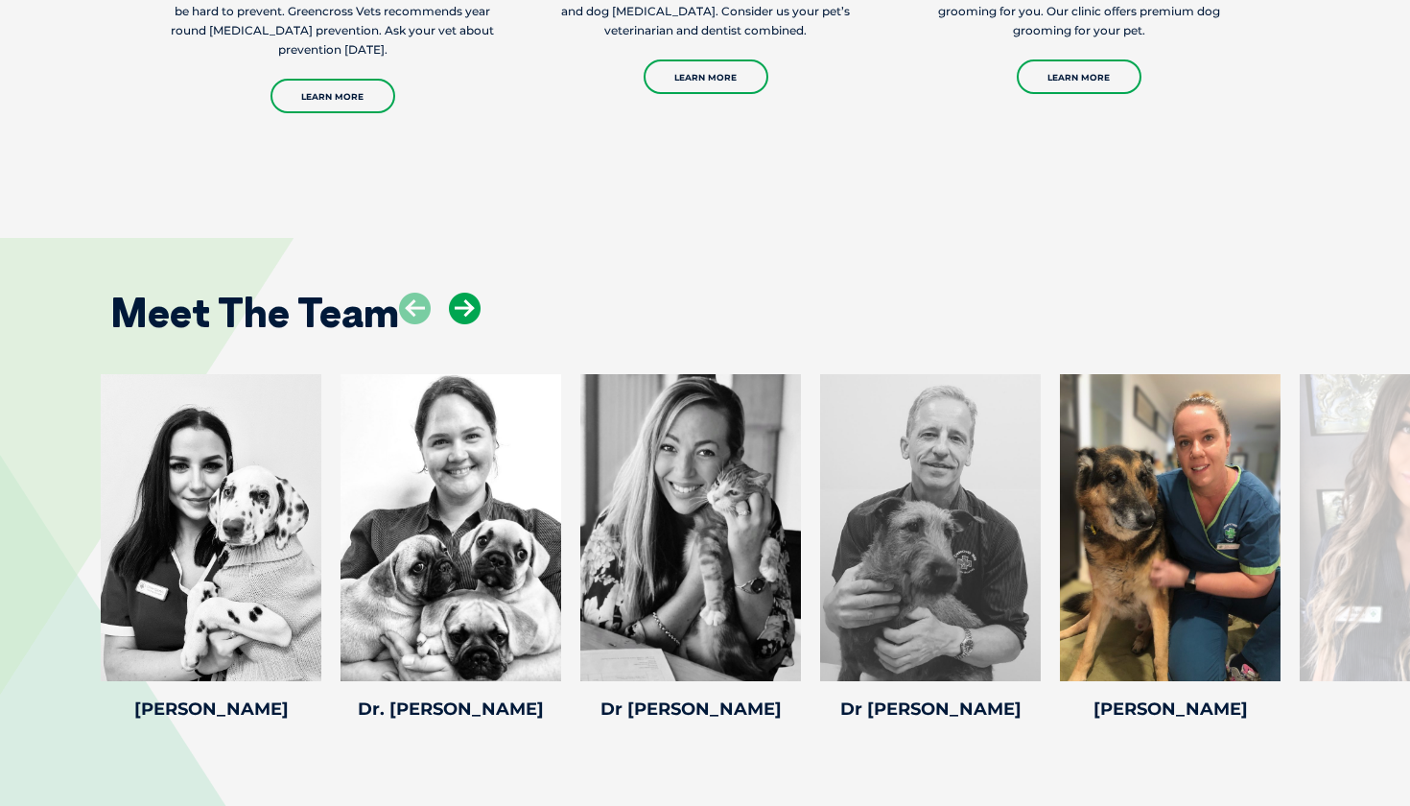
click at [468, 293] on icon at bounding box center [465, 309] width 32 height 32
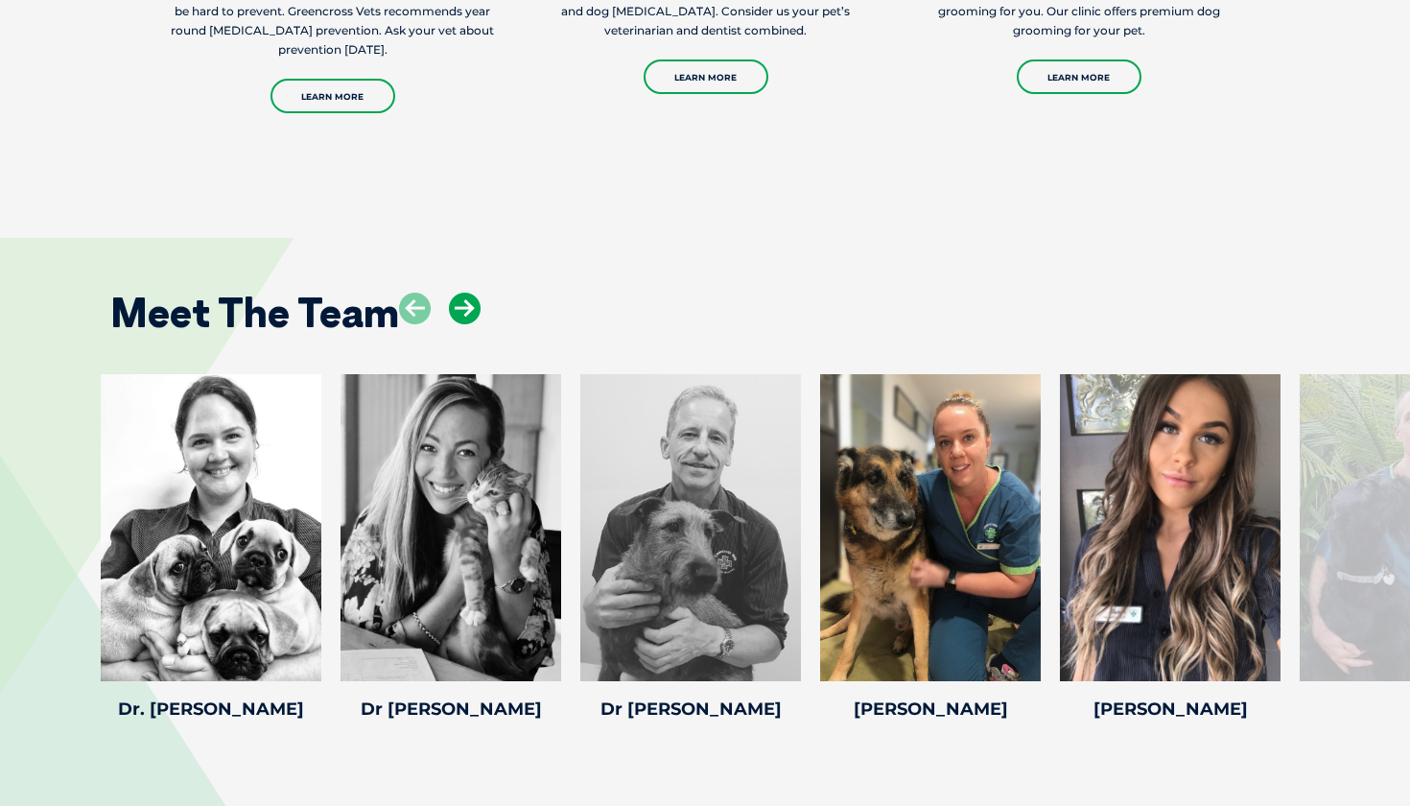
click at [468, 293] on icon at bounding box center [465, 309] width 32 height 32
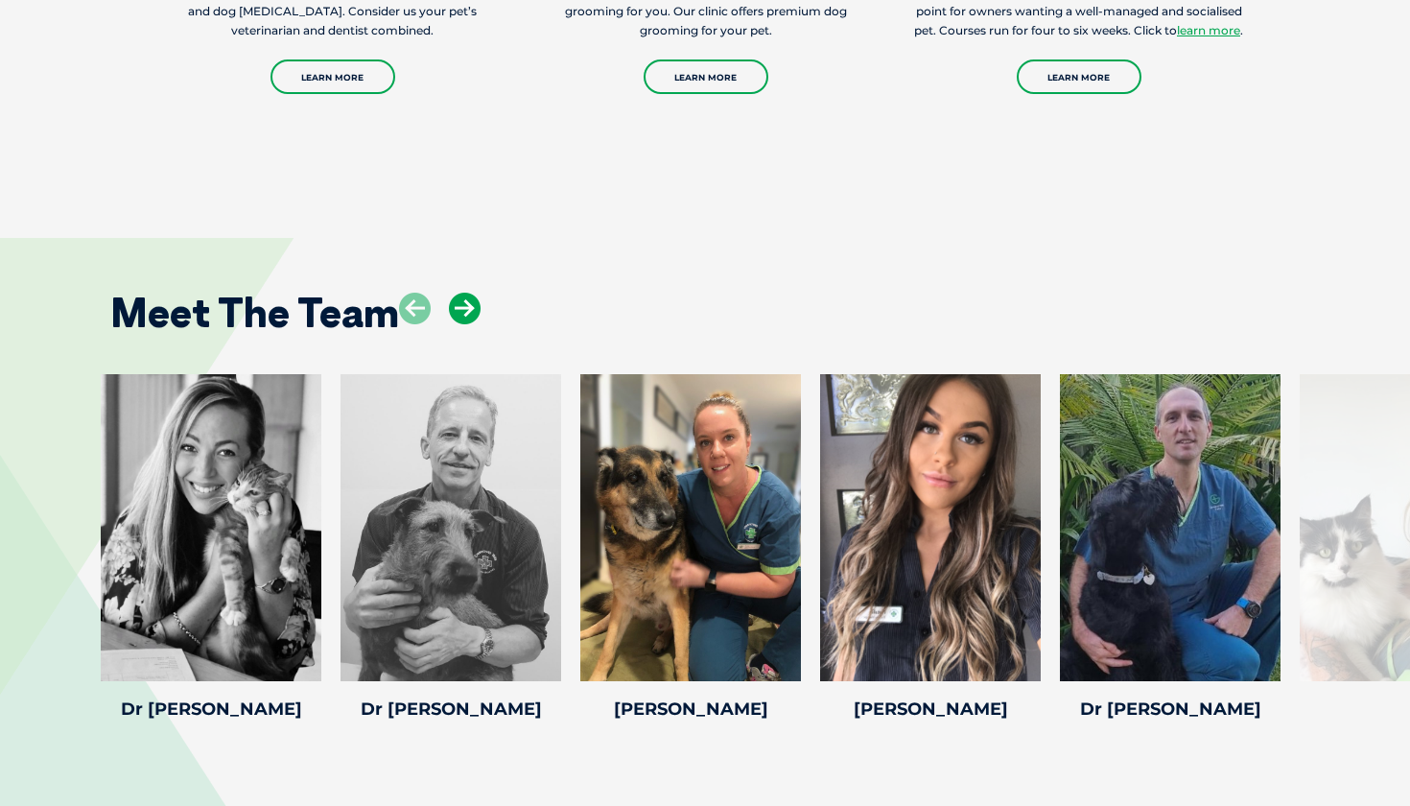
click at [468, 293] on icon at bounding box center [465, 309] width 32 height 32
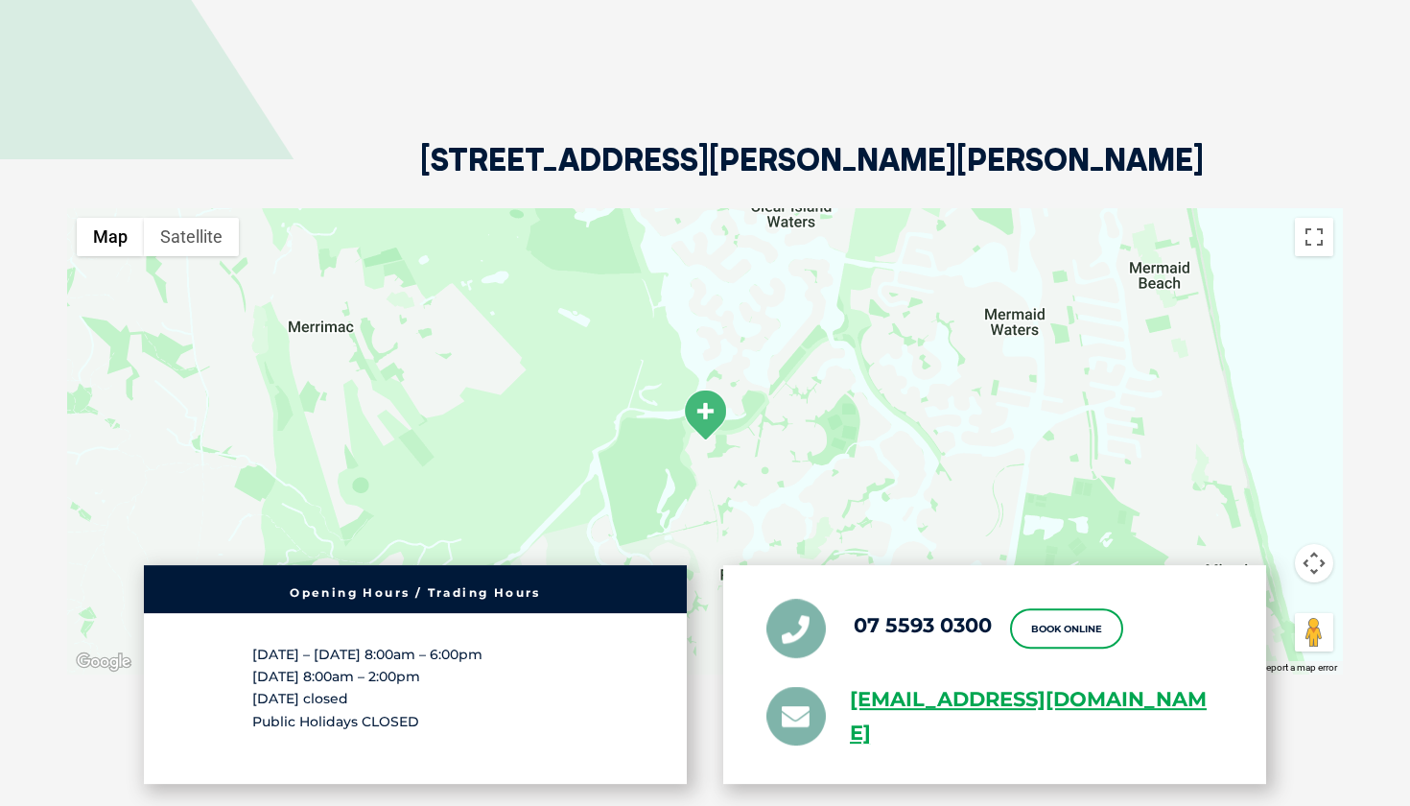
scroll to position [4226, 0]
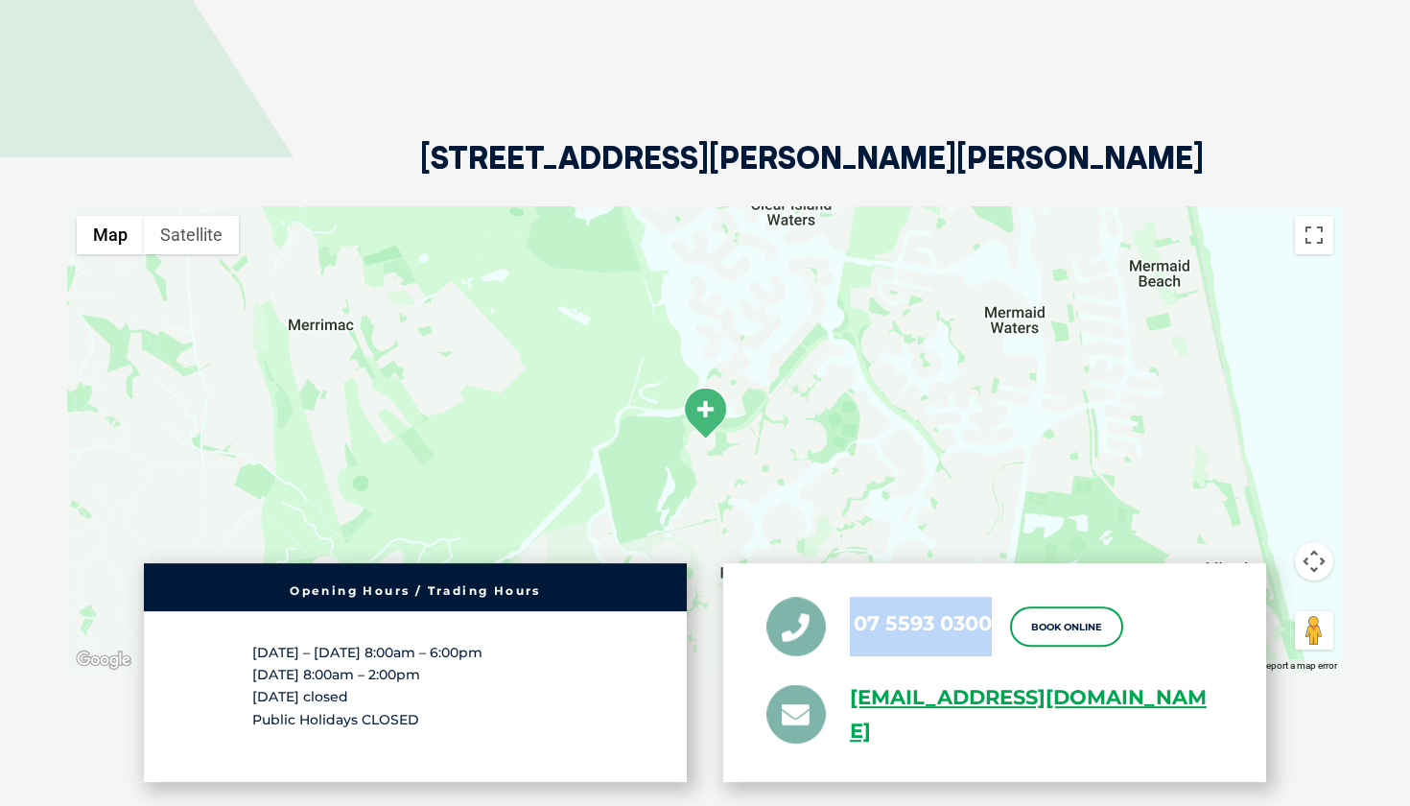
drag, startPoint x: 848, startPoint y: 568, endPoint x: 986, endPoint y: 565, distance: 138.2
click at [986, 597] on li "07 5593 0300" at bounding box center [879, 626] width 225 height 59
copy li "07 5593 0300"
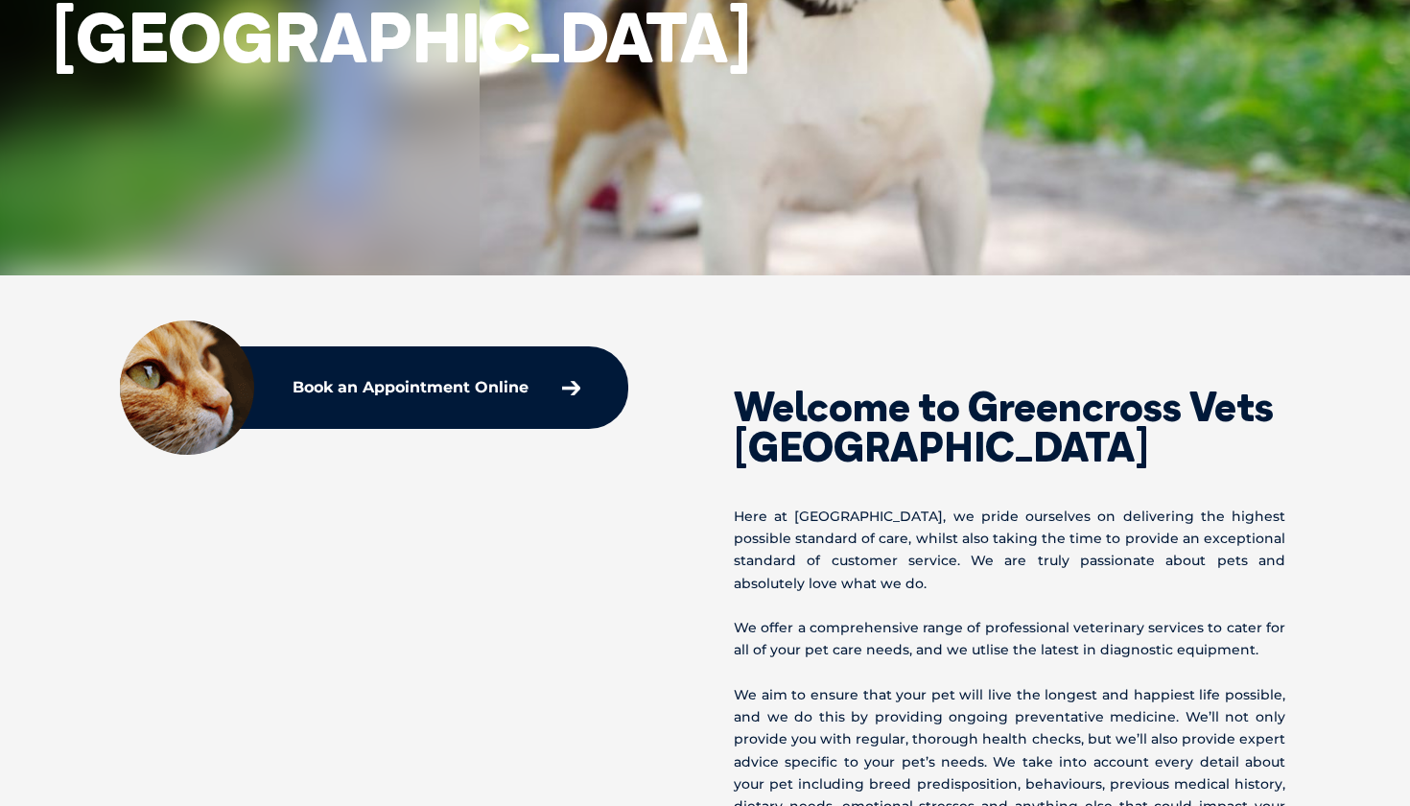
scroll to position [414, 0]
